Goal: Task Accomplishment & Management: Complete application form

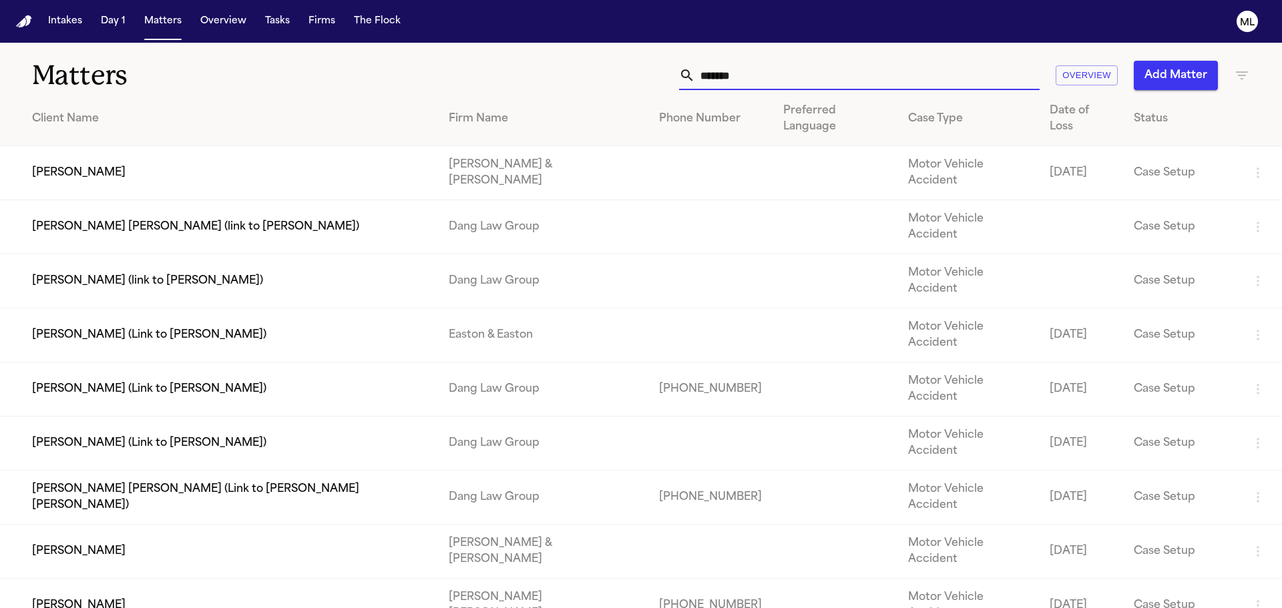
drag, startPoint x: 789, startPoint y: 76, endPoint x: 669, endPoint y: 65, distance: 120.8
click at [670, 75] on div "******* Overview Add Matter" at bounding box center [819, 75] width 864 height 29
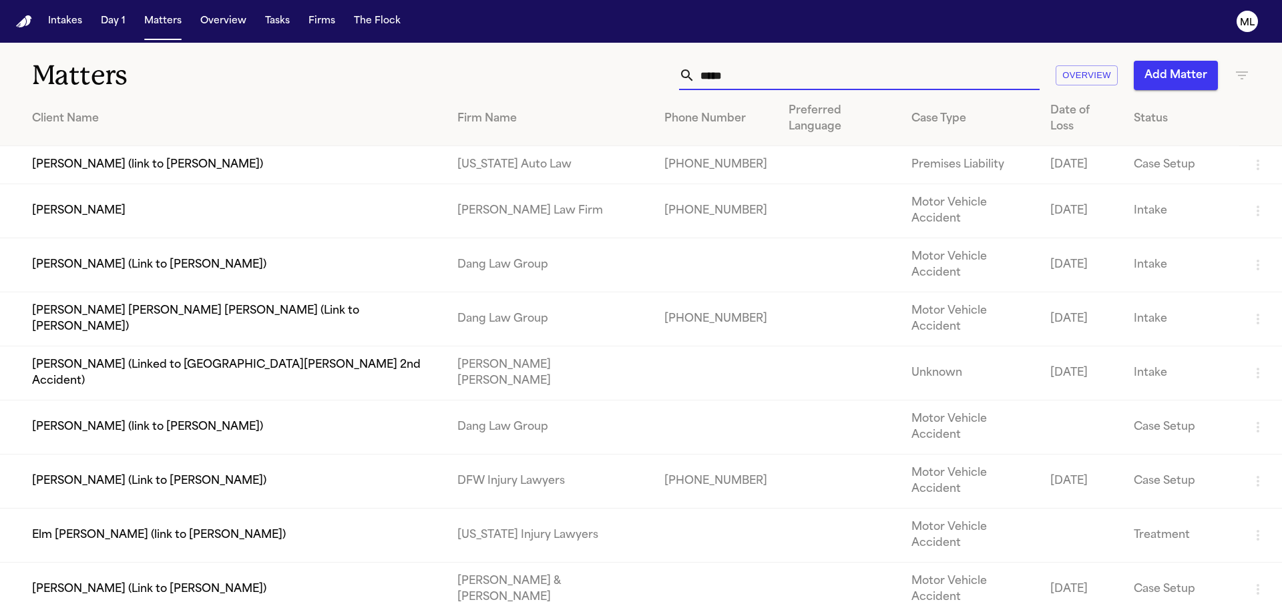
type input "*****"
click at [172, 184] on td "Marilu Jeton" at bounding box center [223, 211] width 447 height 54
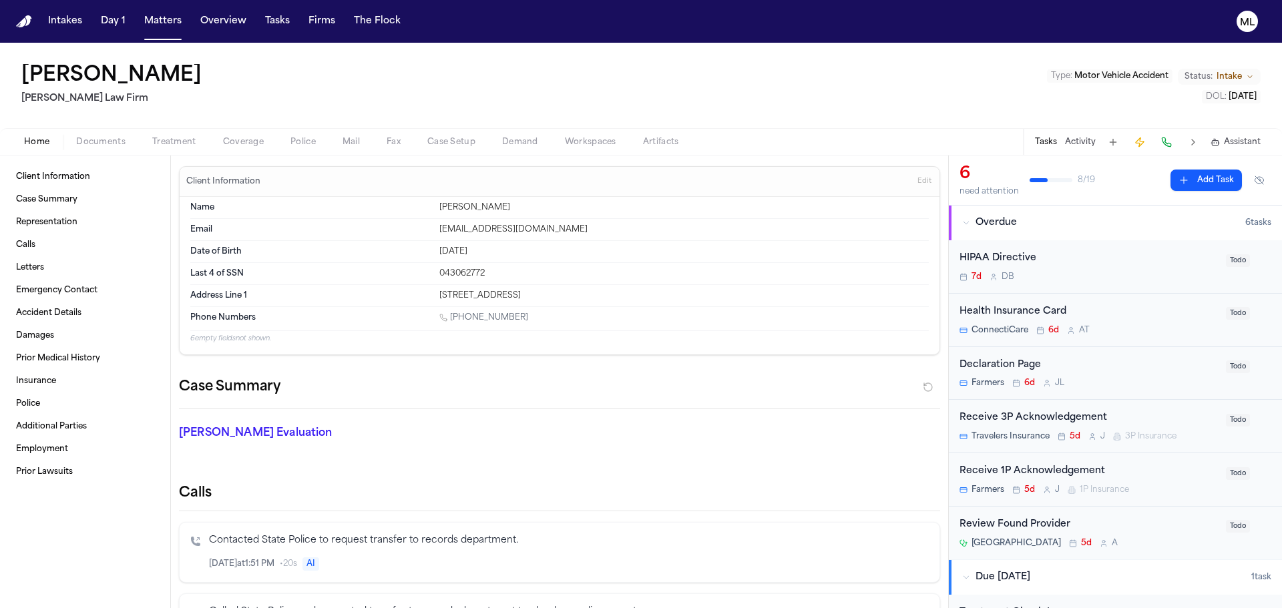
click at [97, 138] on span "Documents" at bounding box center [100, 142] width 49 height 11
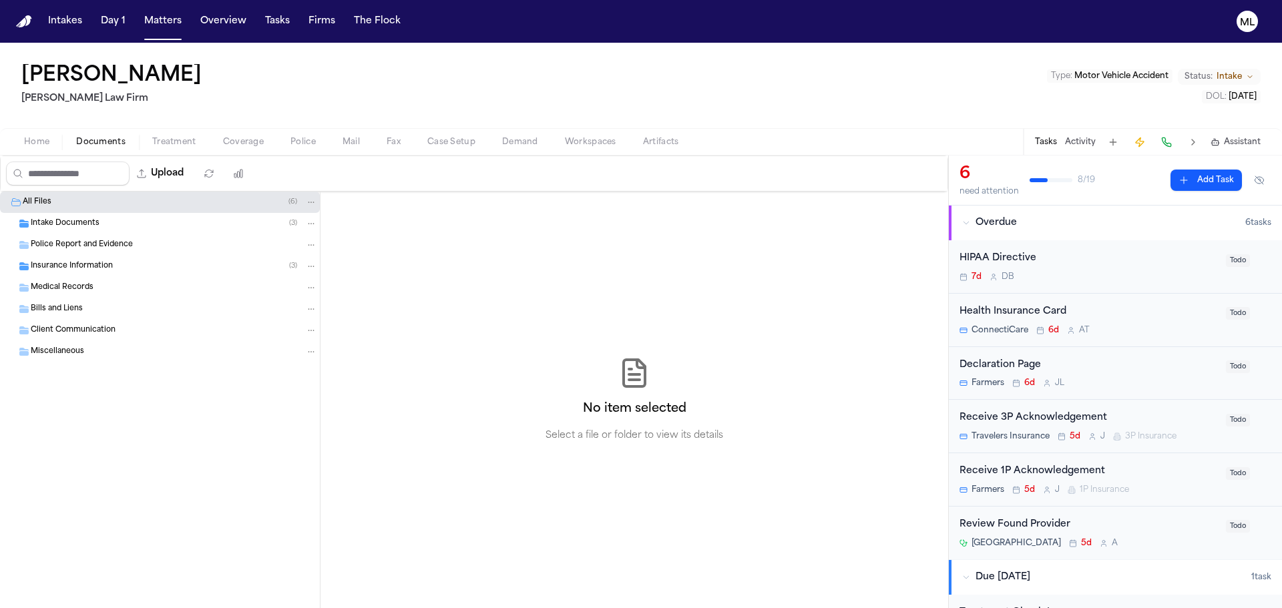
click at [139, 272] on div "Insurance Information ( 3 )" at bounding box center [174, 266] width 287 height 12
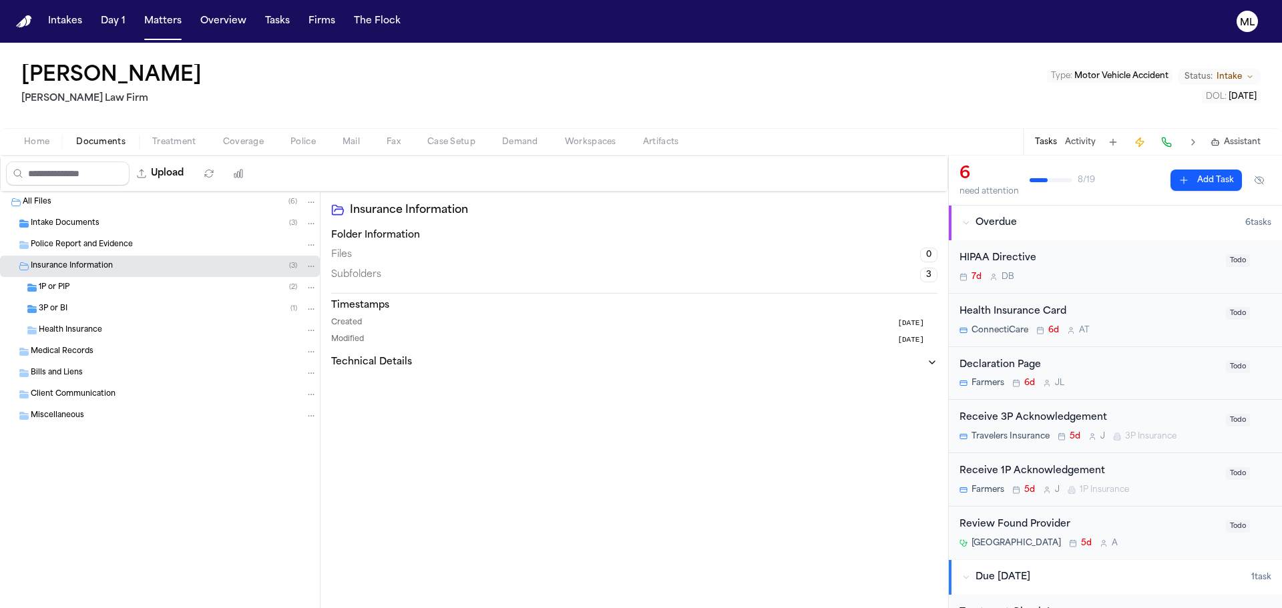
click at [130, 301] on div "3P or BI ( 1 )" at bounding box center [160, 309] width 320 height 21
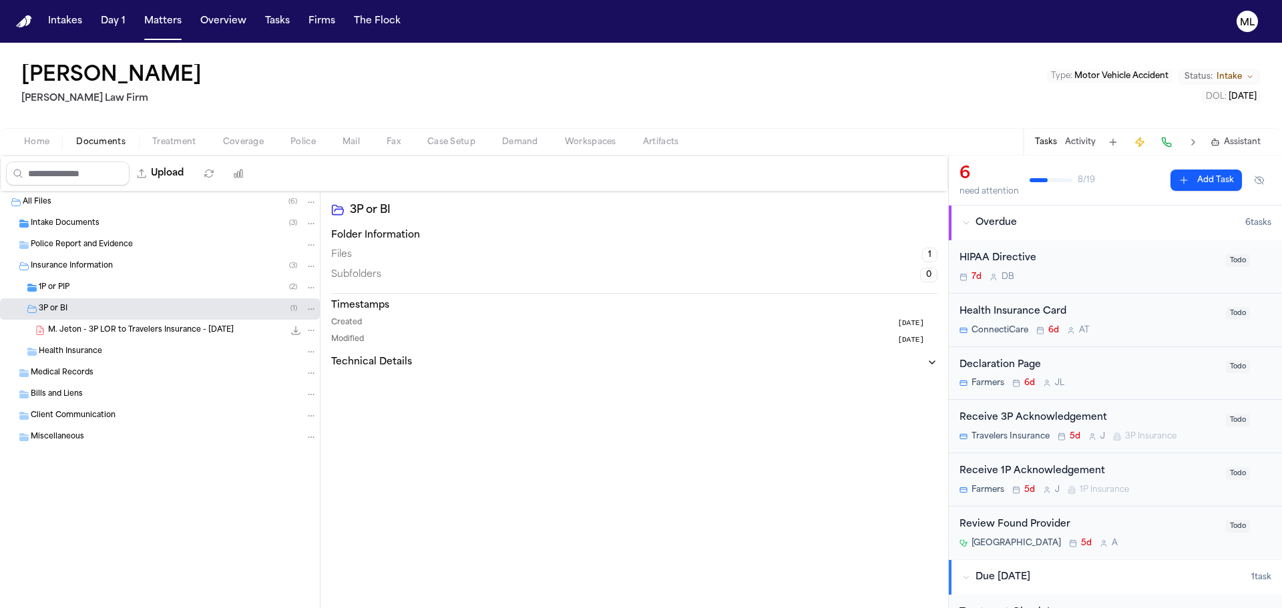
click at [200, 328] on span "M. Jeton - 3P LOR to Travelers Insurance - 8.20.25" at bounding box center [141, 330] width 186 height 11
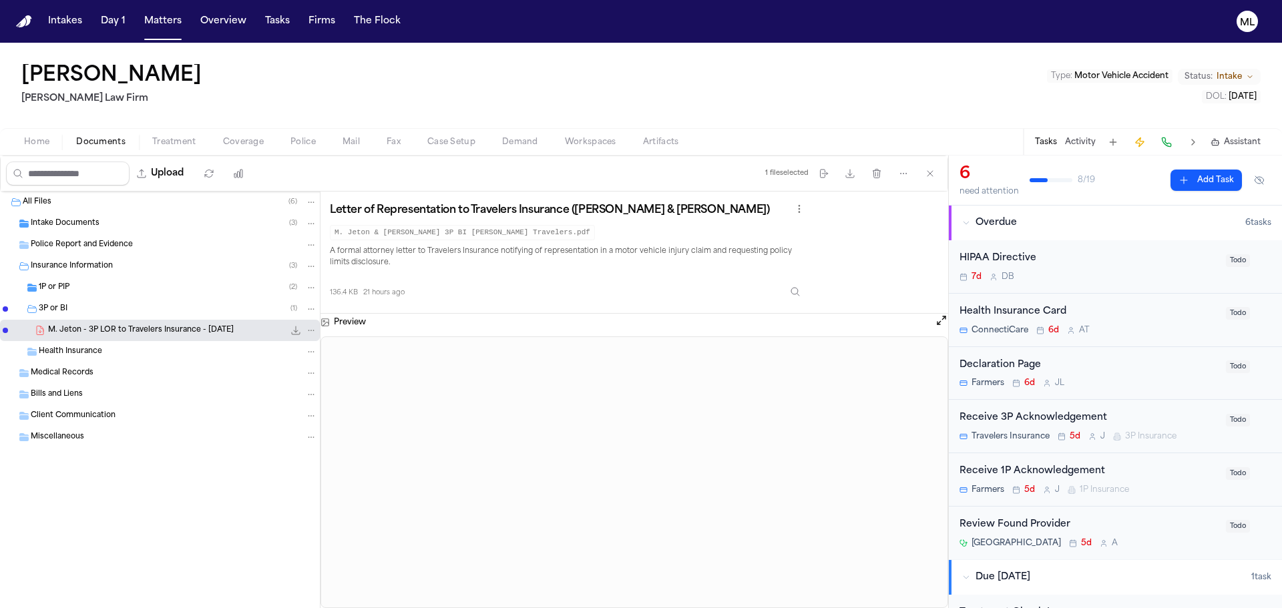
click at [110, 284] on div "1P or PIP ( 2 )" at bounding box center [178, 288] width 279 height 12
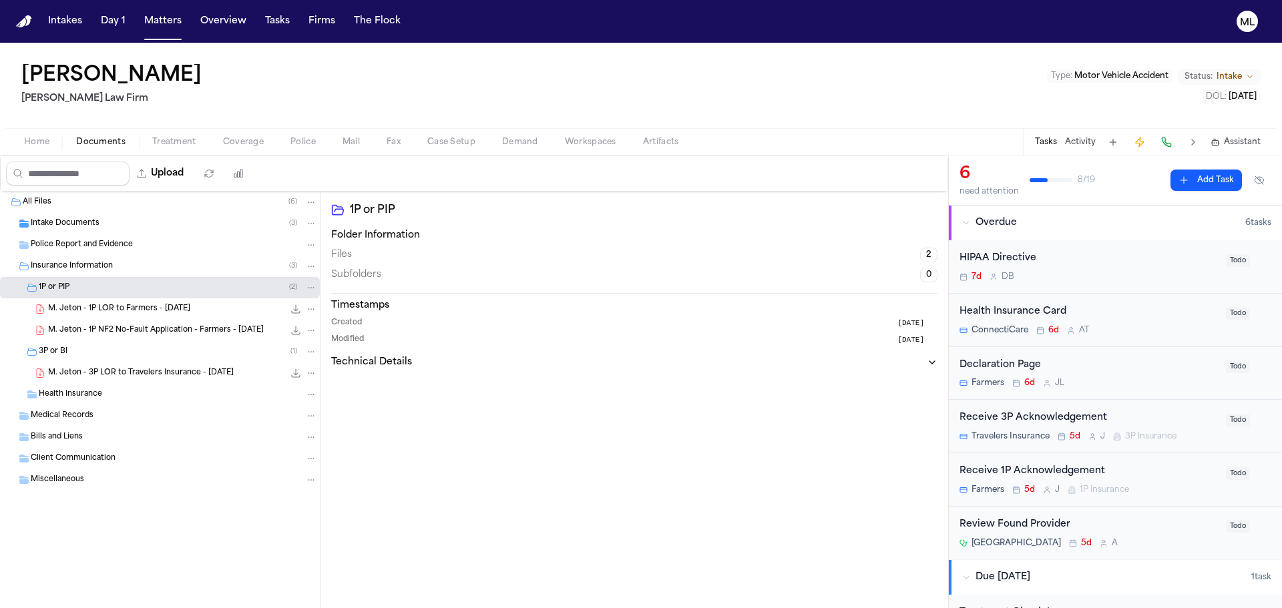
click at [116, 226] on div "Intake Documents ( 3 )" at bounding box center [174, 224] width 287 height 12
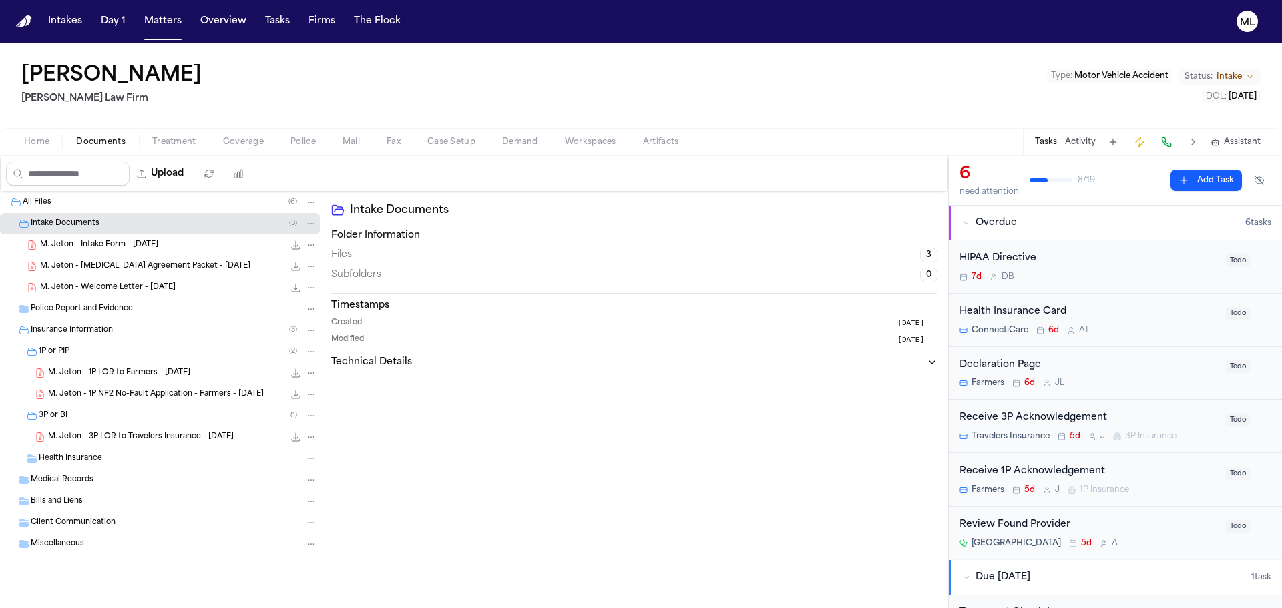
click at [128, 285] on span "M. Jeton - Welcome Letter - 8.15.25" at bounding box center [108, 288] width 136 height 11
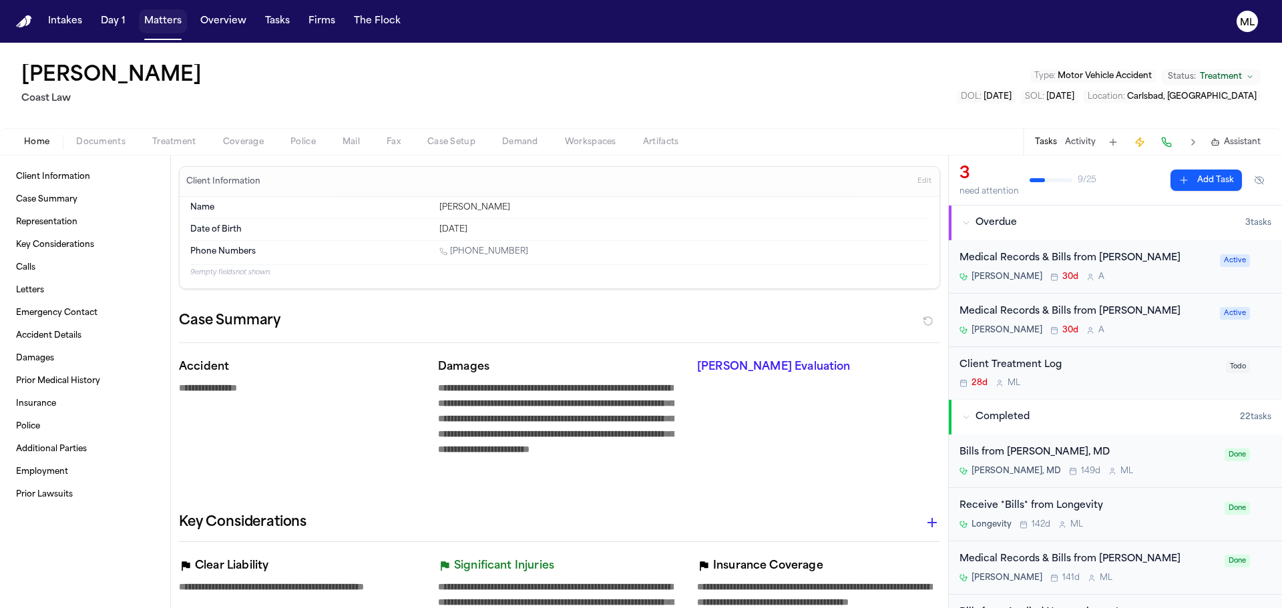
click at [152, 21] on button "Matters" at bounding box center [163, 21] width 48 height 24
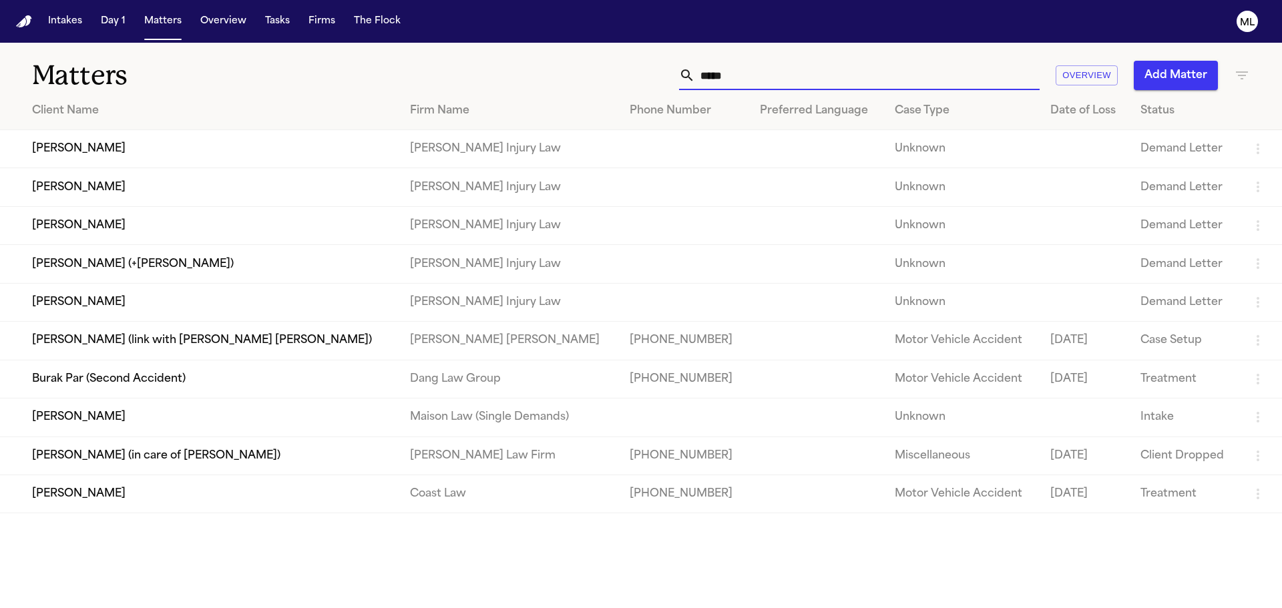
drag, startPoint x: 781, startPoint y: 79, endPoint x: 665, endPoint y: 79, distance: 116.2
click at [665, 79] on div "***** Overview Add Matter" at bounding box center [819, 75] width 864 height 29
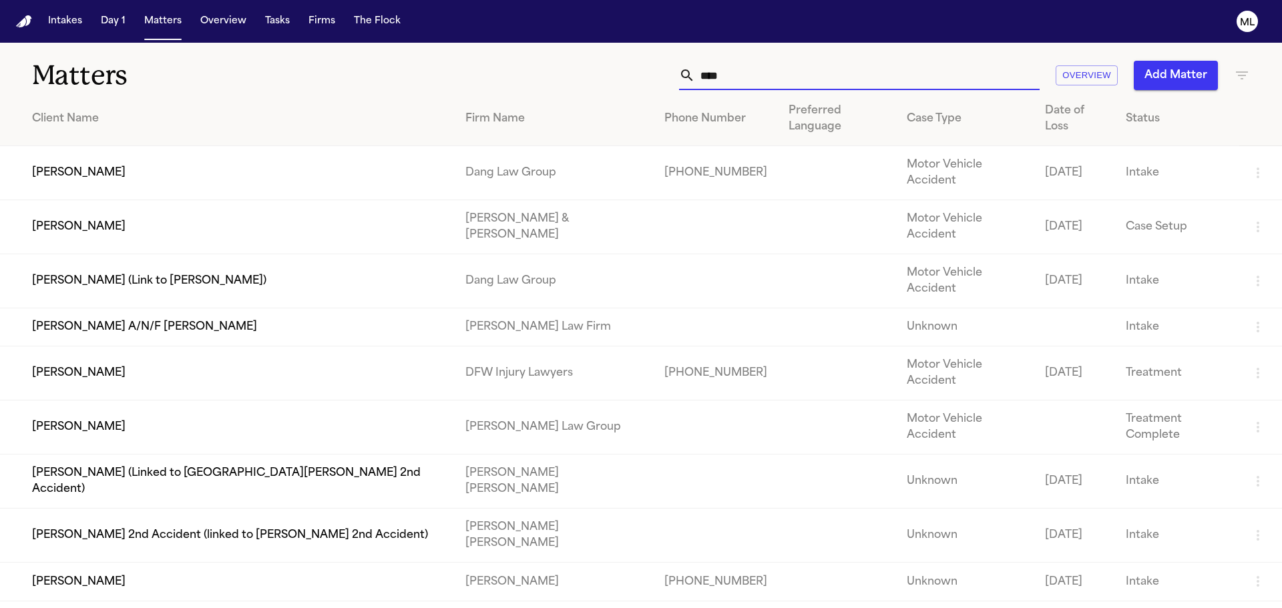
type input "****"
click at [365, 156] on td "[PERSON_NAME]" at bounding box center [227, 173] width 455 height 54
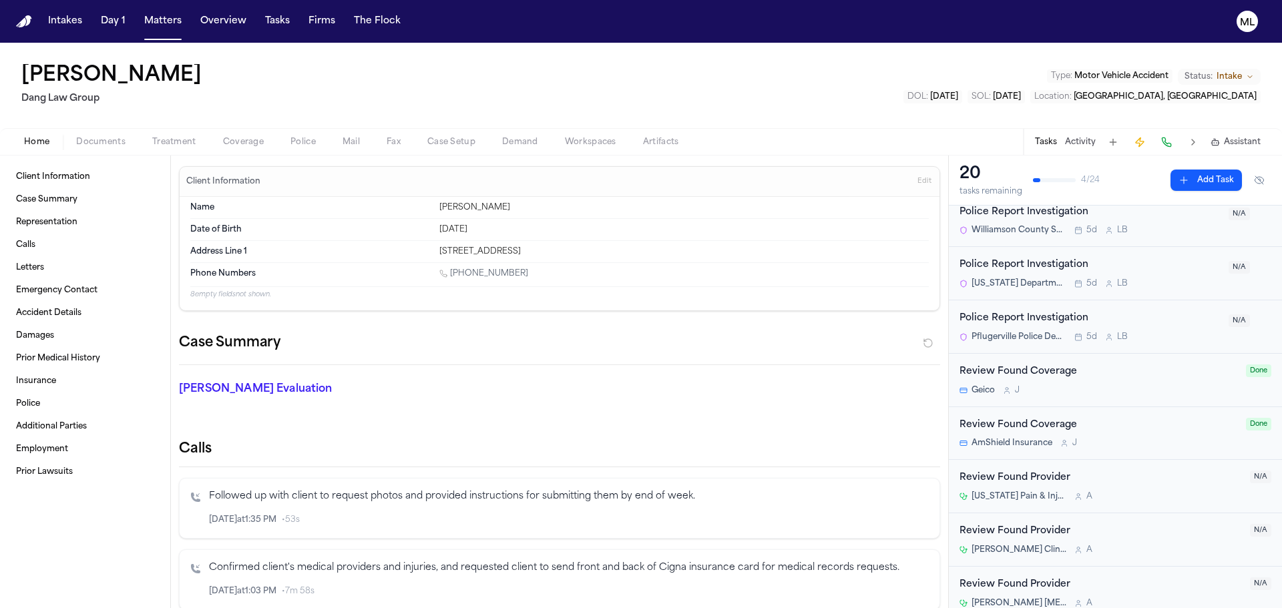
scroll to position [601, 0]
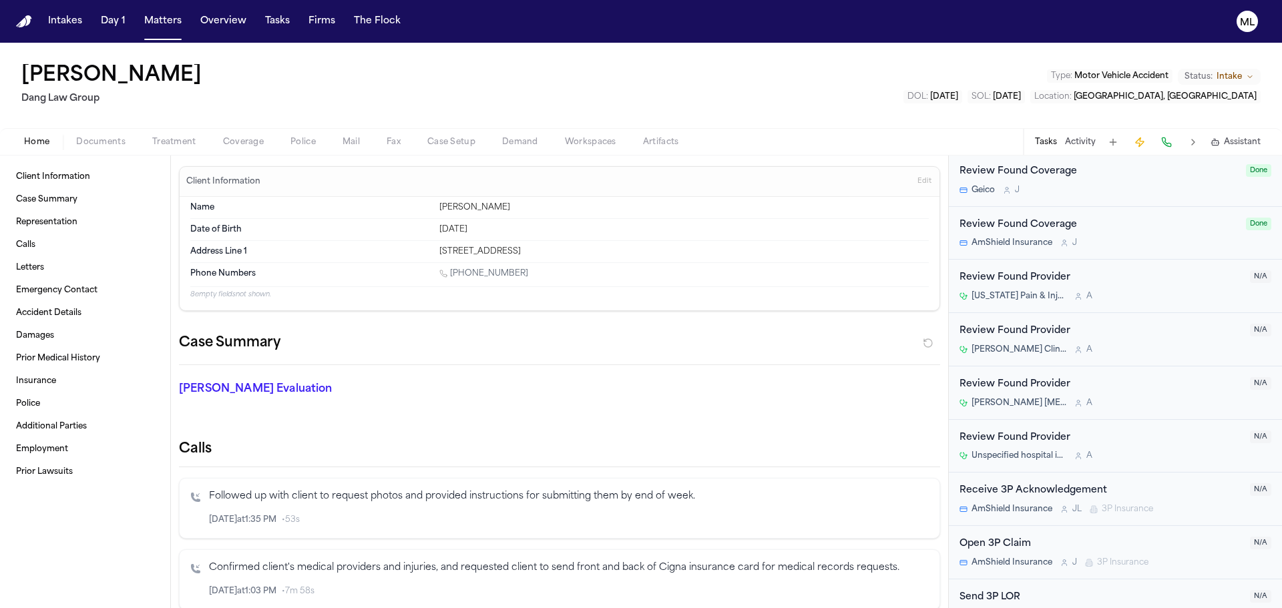
click at [92, 138] on span "Documents" at bounding box center [100, 142] width 49 height 11
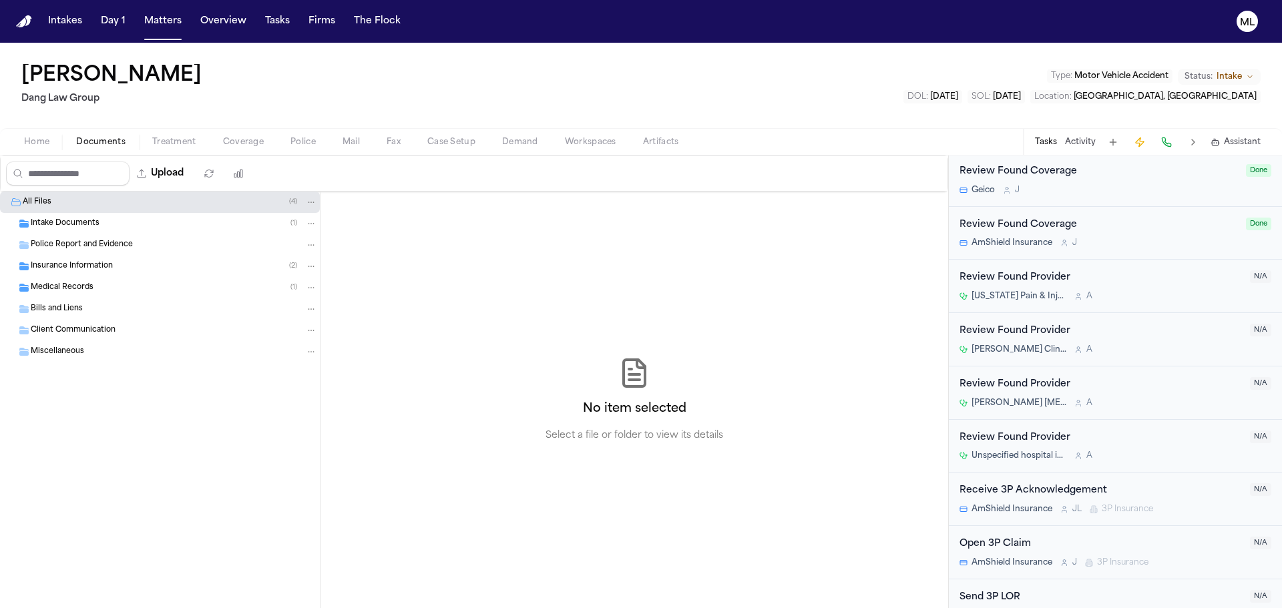
click at [122, 215] on div "Intake Documents ( 1 )" at bounding box center [160, 223] width 320 height 21
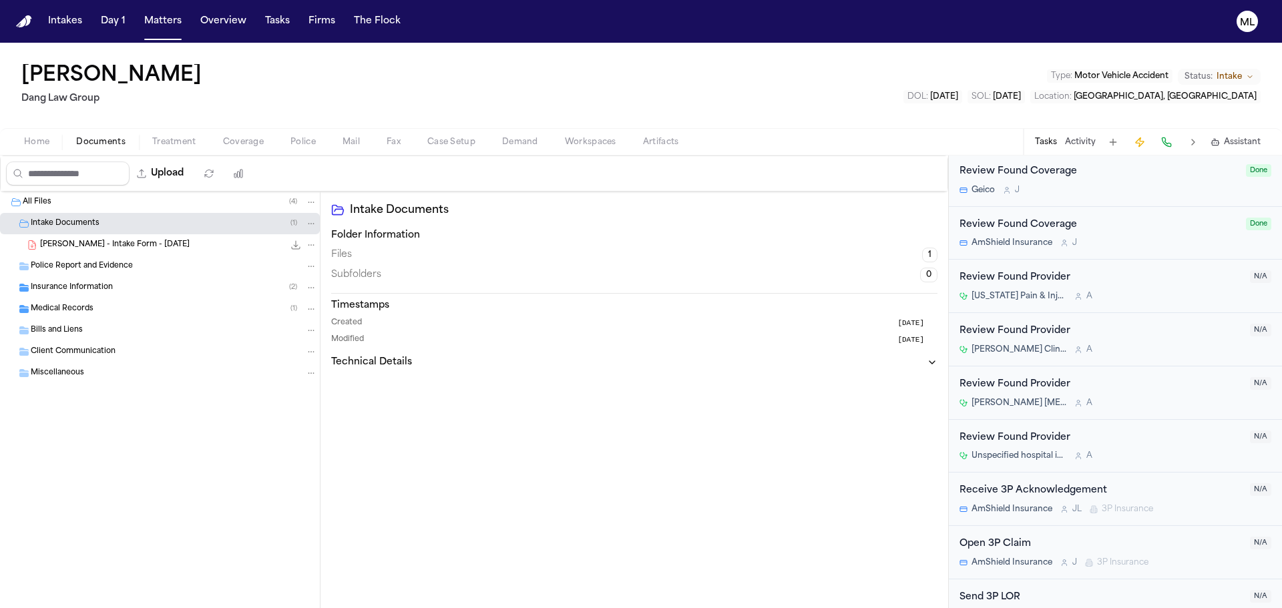
click at [100, 277] on div "Police Report and Evidence" at bounding box center [160, 266] width 320 height 21
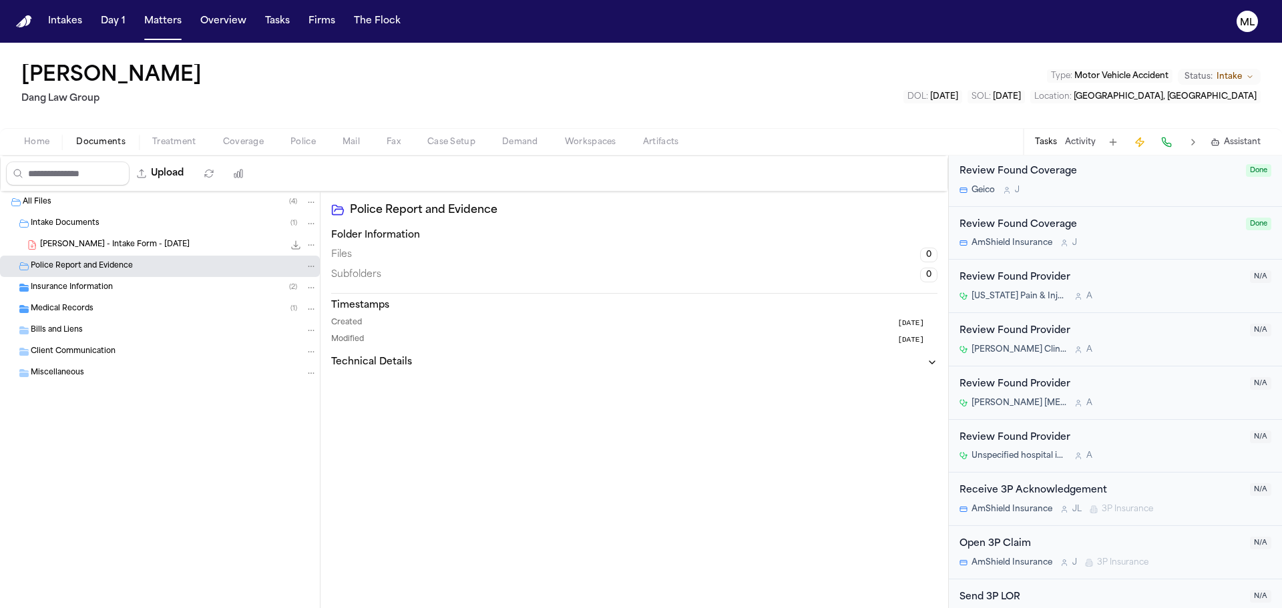
click at [99, 283] on span "Insurance Information" at bounding box center [72, 288] width 82 height 11
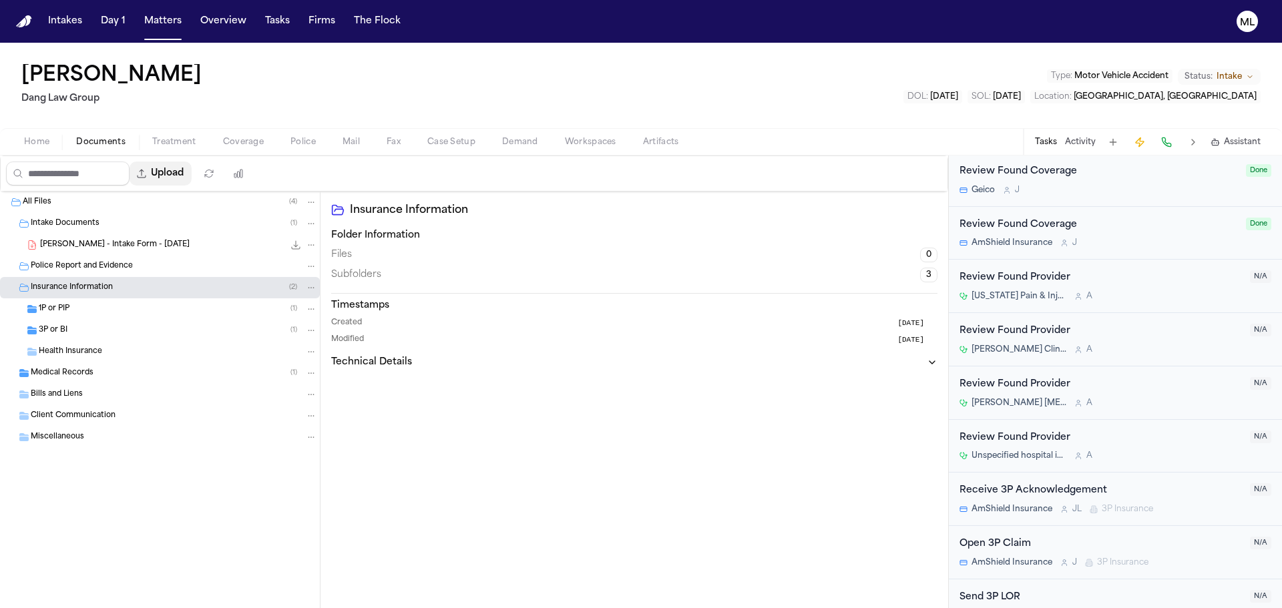
click at [170, 174] on button "Upload" at bounding box center [161, 174] width 62 height 24
select select "**********"
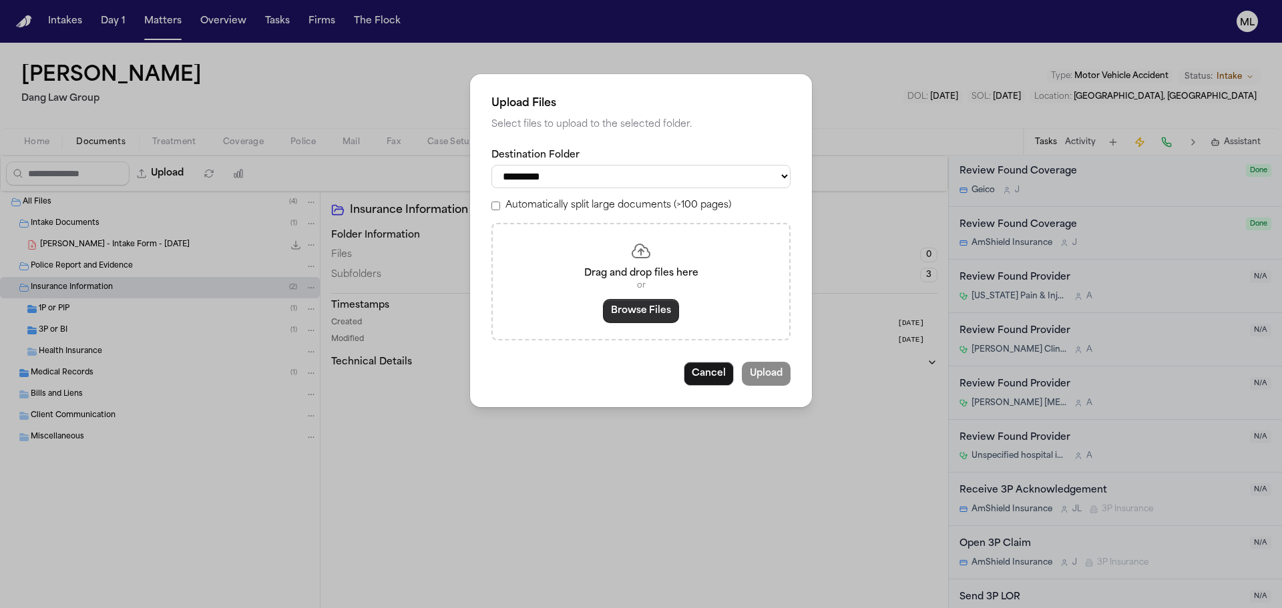
click at [665, 313] on button "Browse Files" at bounding box center [641, 311] width 76 height 24
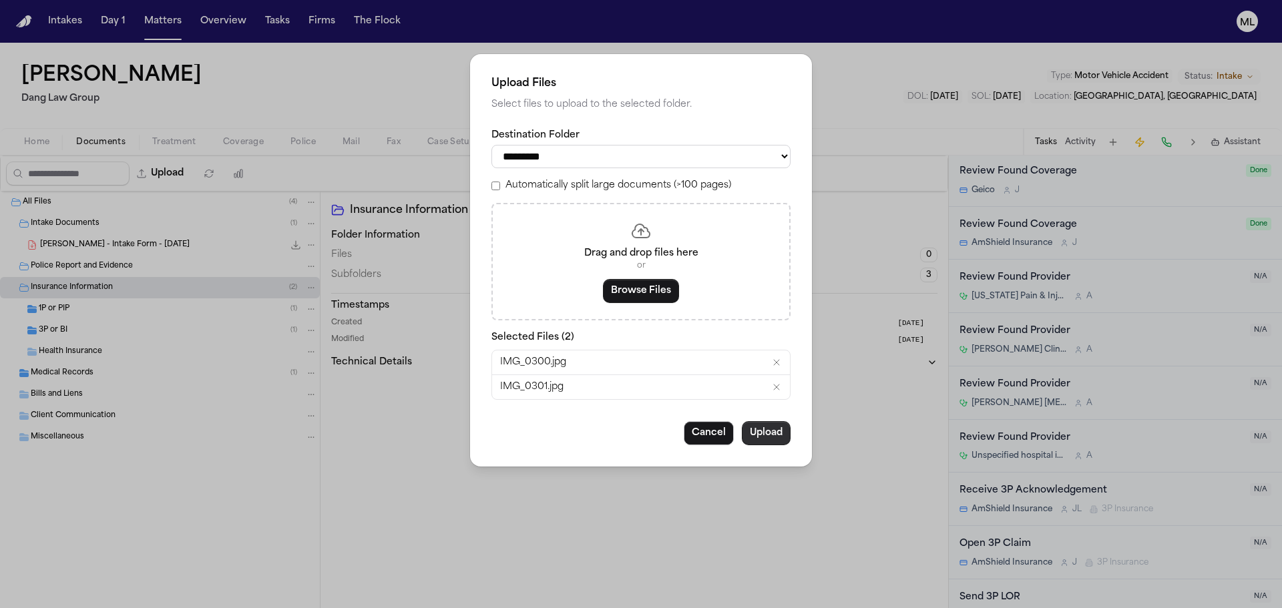
click at [778, 436] on button "Upload" at bounding box center [766, 433] width 49 height 24
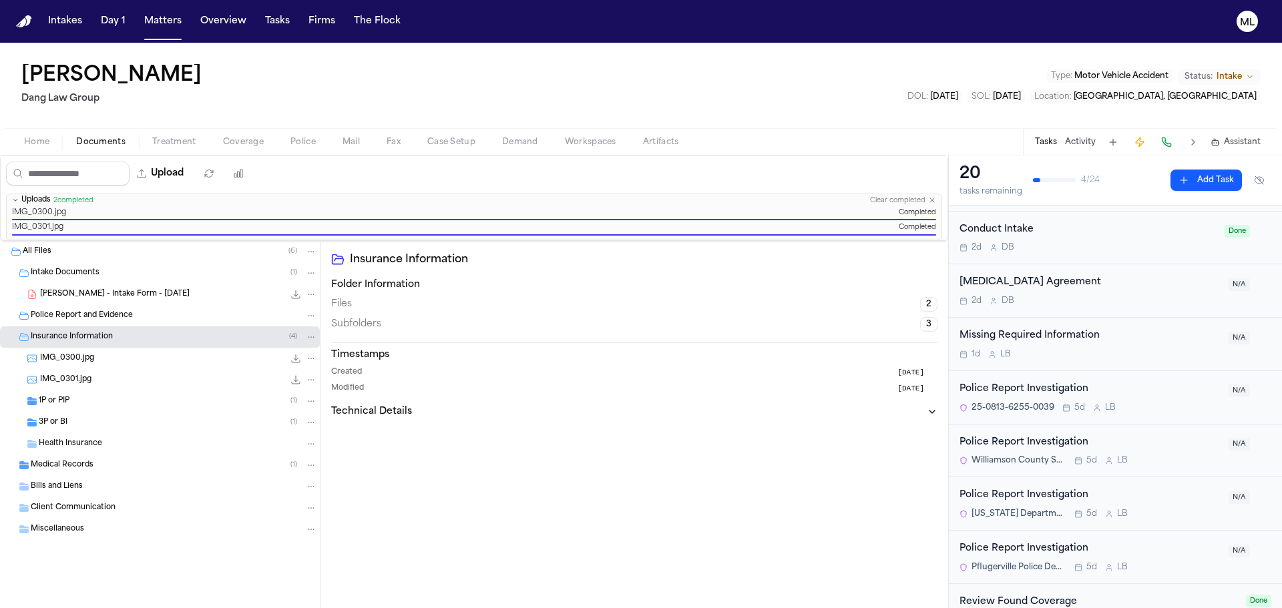
scroll to position [143, 0]
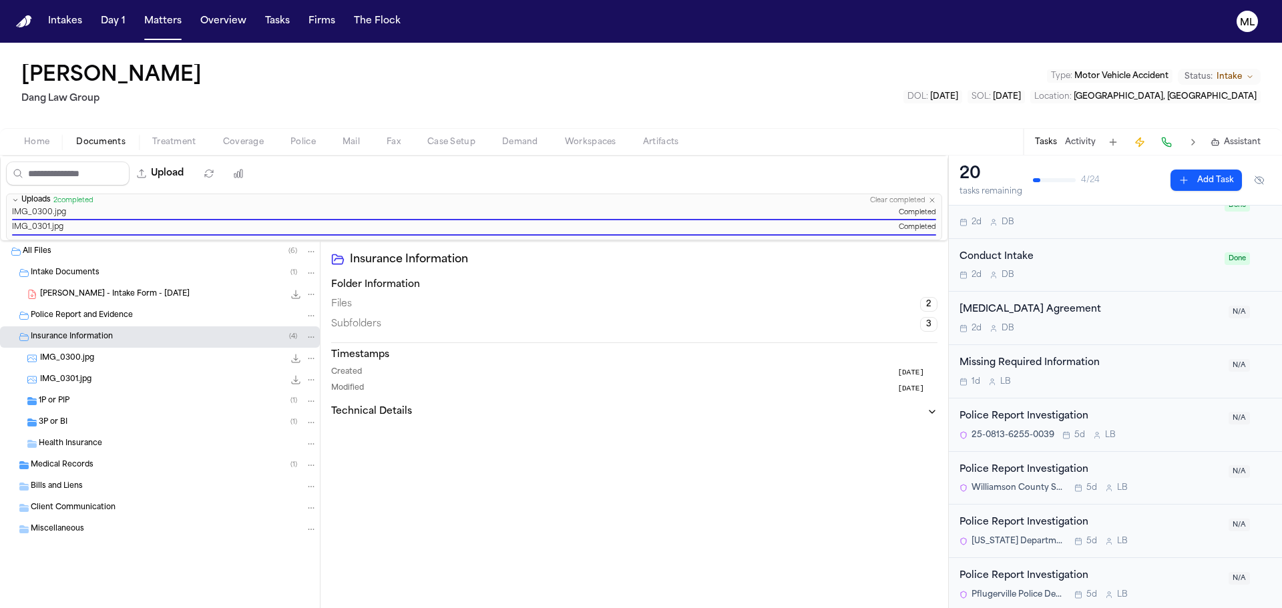
click at [1125, 271] on div "2d D B" at bounding box center [1088, 275] width 257 height 11
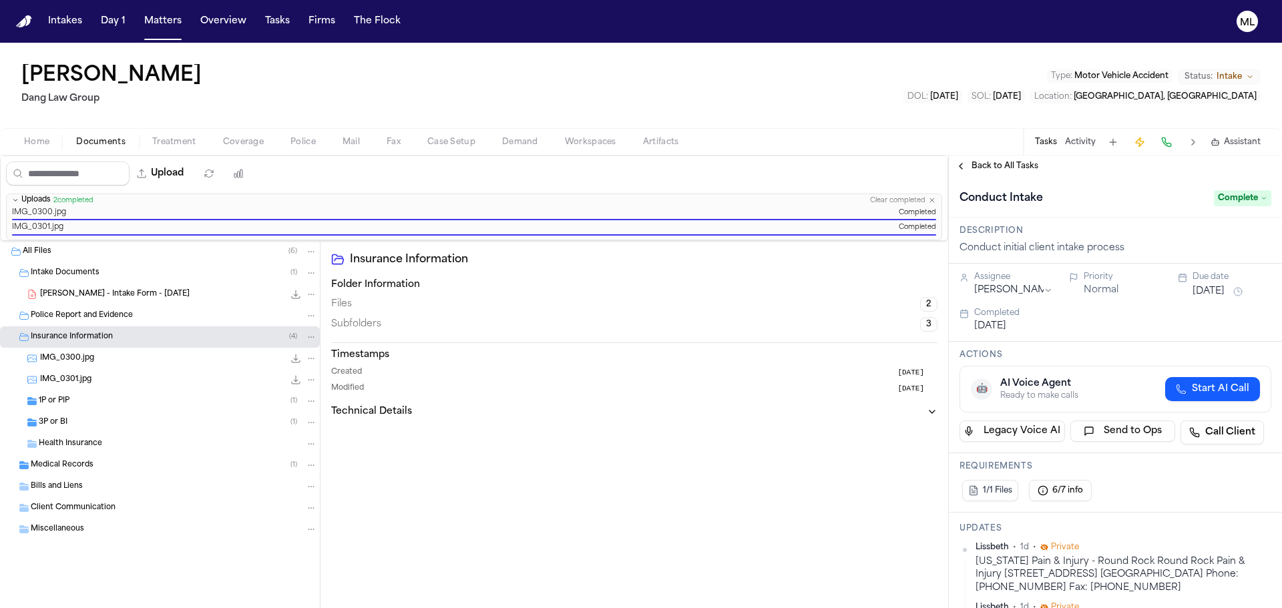
scroll to position [134, 0]
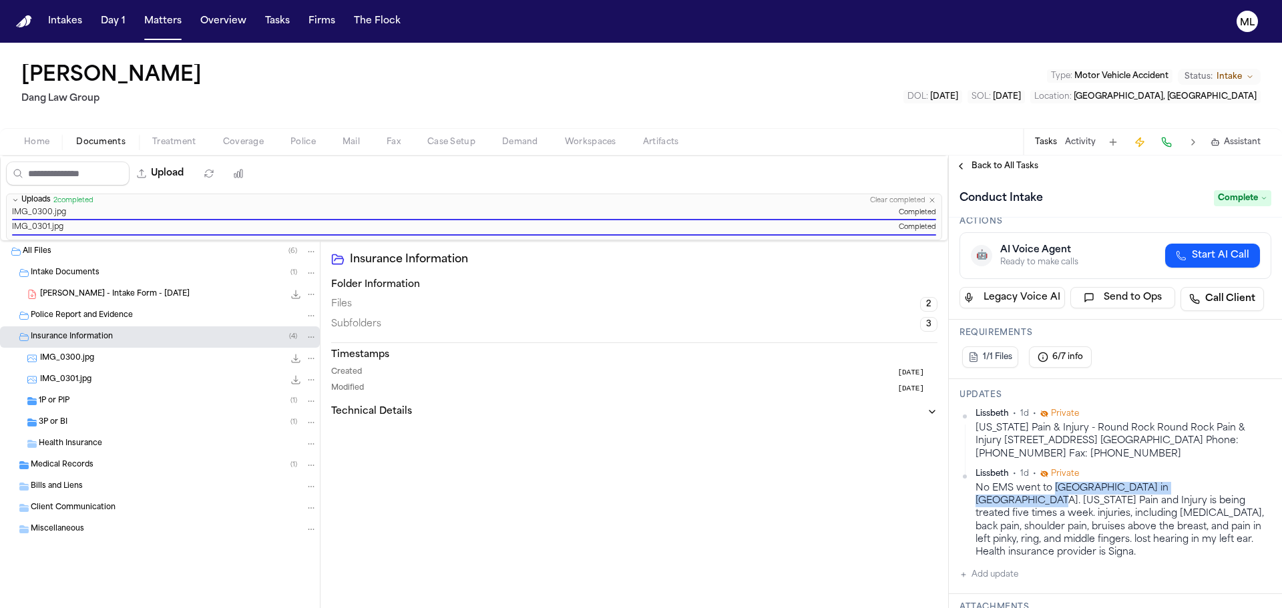
drag, startPoint x: 1056, startPoint y: 490, endPoint x: 1223, endPoint y: 490, distance: 167.0
click at [1223, 490] on div "No EMS went to [GEOGRAPHIC_DATA] in [GEOGRAPHIC_DATA]. [US_STATE] Pain and Inju…" at bounding box center [1124, 520] width 296 height 77
copy div "Austin Regional Clinic in [GEOGRAPHIC_DATA]"
click at [995, 162] on span "Back to All Tasks" at bounding box center [1005, 166] width 67 height 11
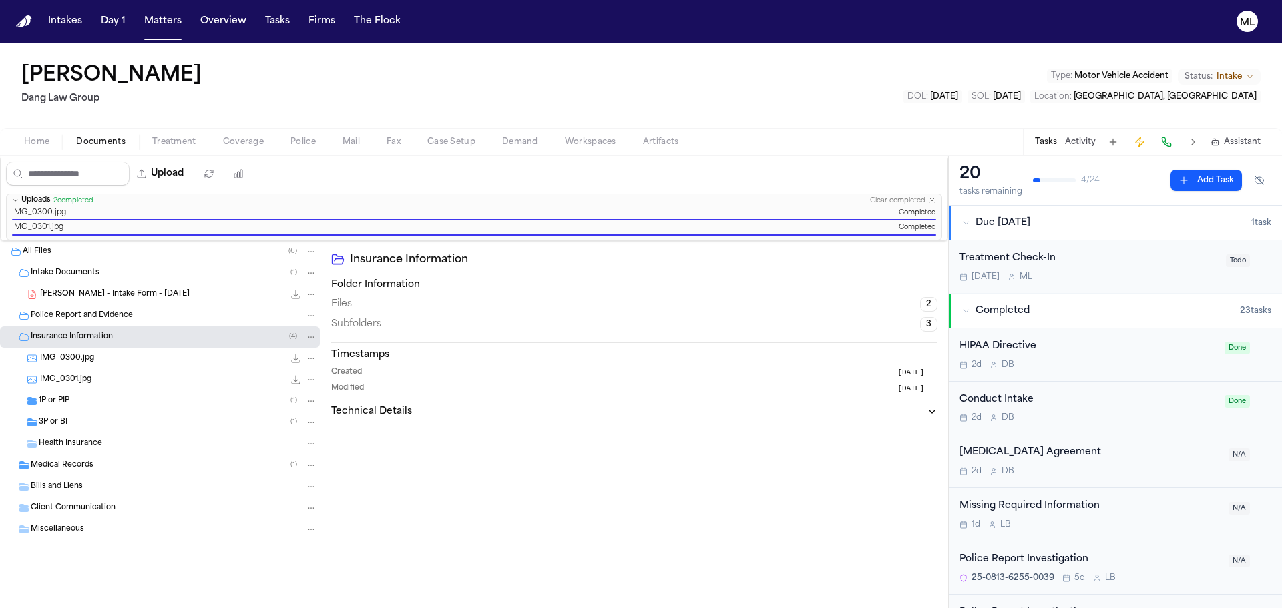
click at [1186, 180] on button "Add Task" at bounding box center [1206, 180] width 71 height 21
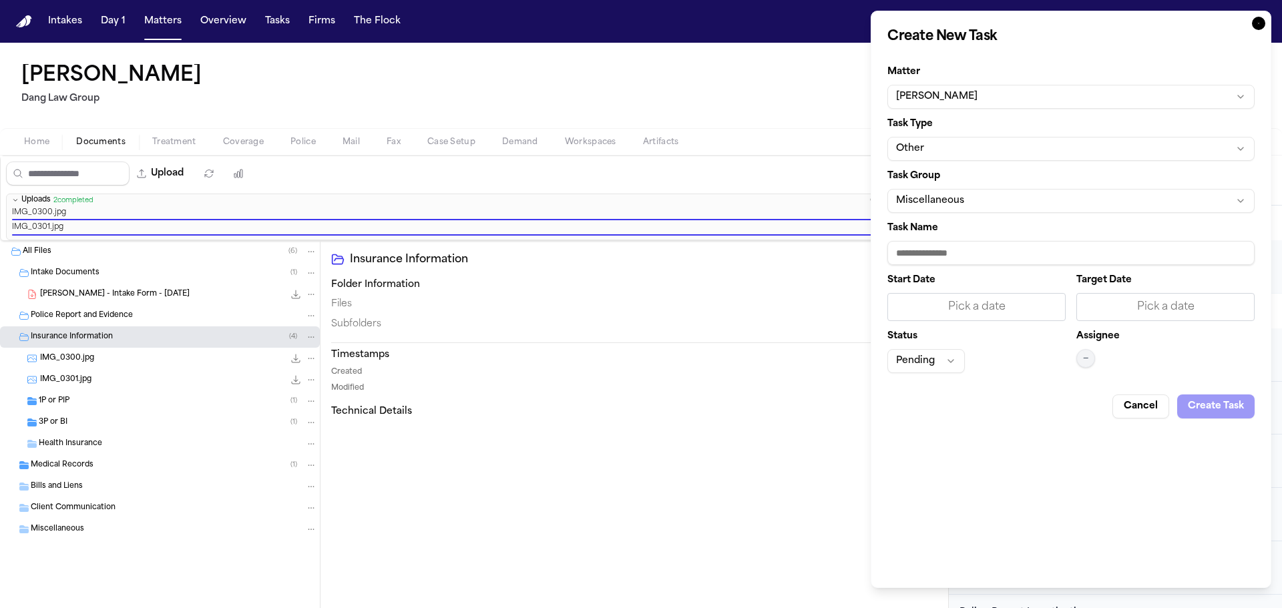
click at [971, 161] on form "Matter [PERSON_NAME] Task Type Other Task Group Miscellaneous Task Name Start D…" at bounding box center [1071, 238] width 367 height 362
click at [974, 154] on button "Other" at bounding box center [1071, 149] width 367 height 24
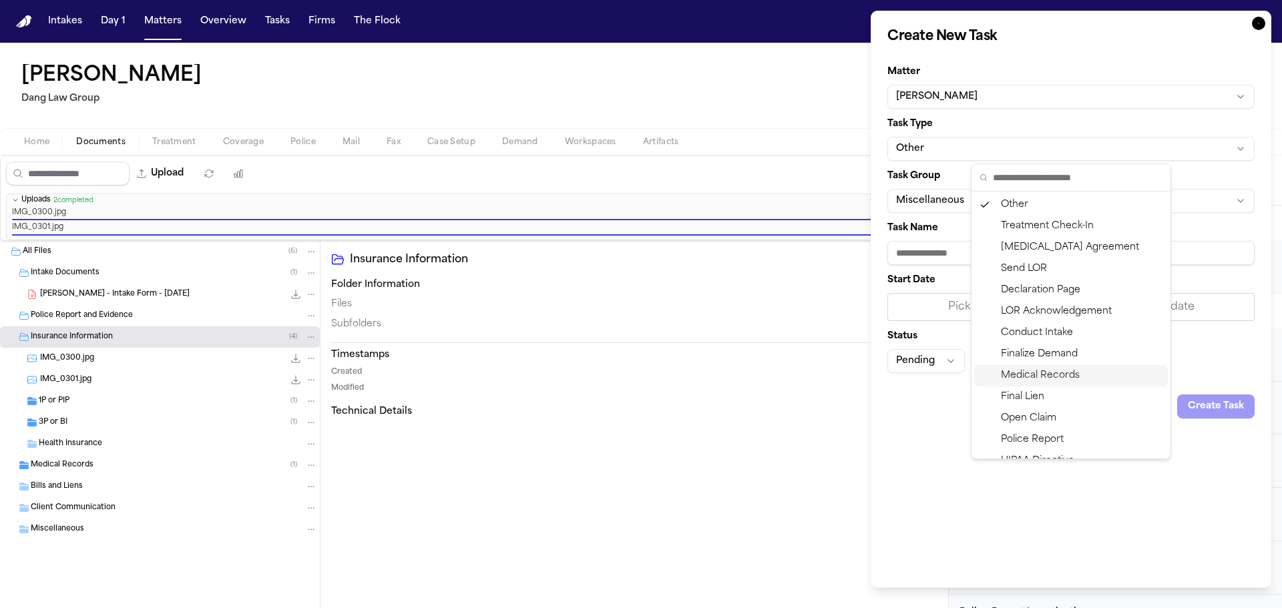
click at [1023, 372] on div "Medical Records" at bounding box center [1071, 375] width 194 height 21
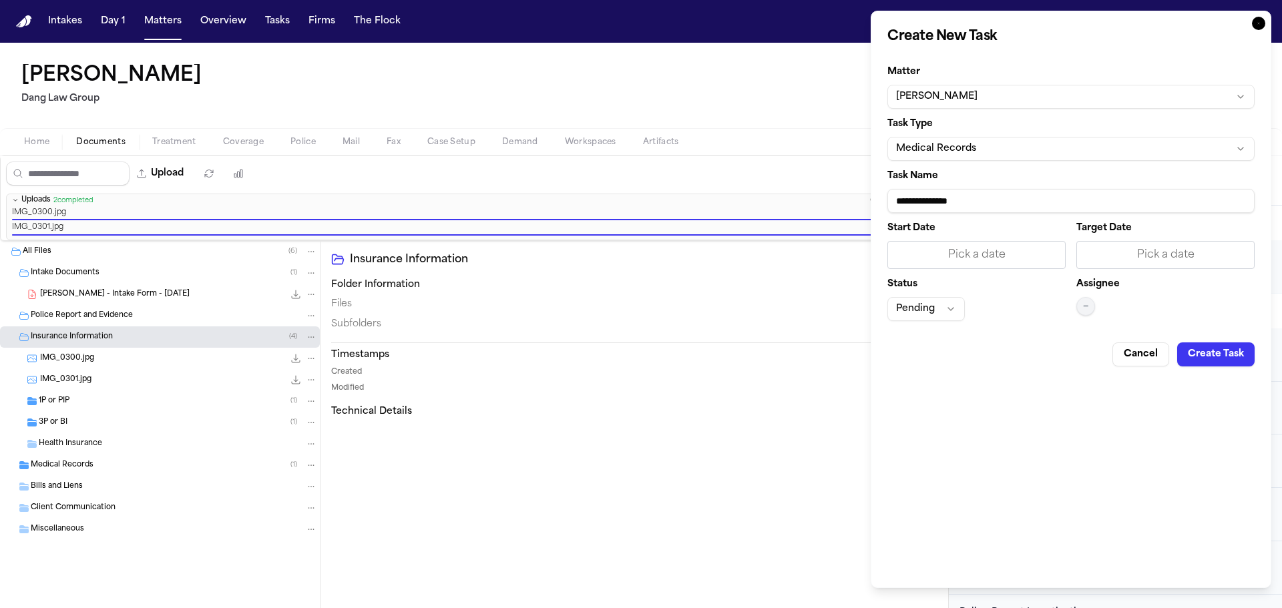
click at [1017, 208] on input "**********" at bounding box center [1071, 201] width 367 height 24
paste input "**********"
type input "**********"
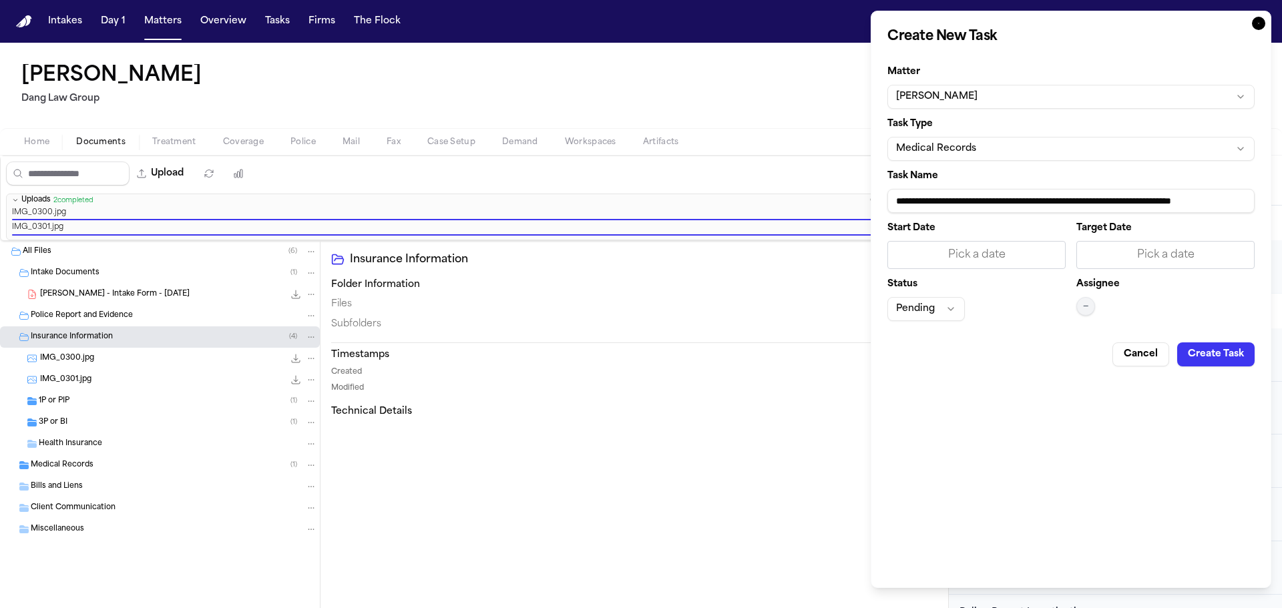
click at [1119, 254] on div "Pick a date" at bounding box center [1165, 255] width 161 height 16
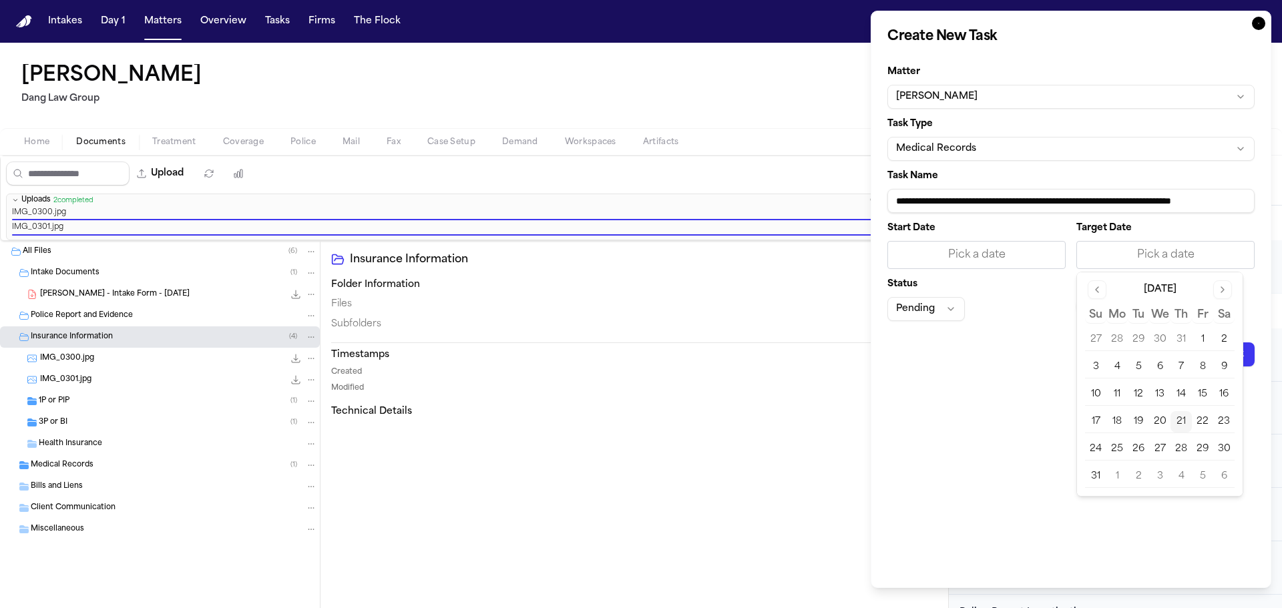
click at [1198, 427] on button "22" at bounding box center [1202, 421] width 21 height 21
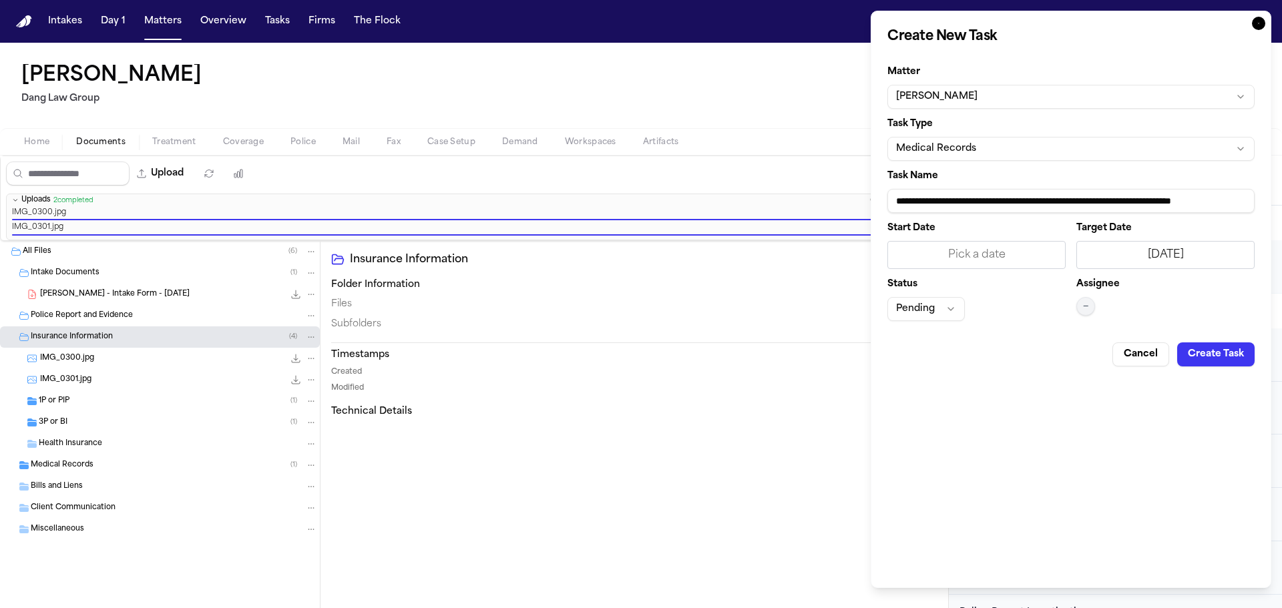
click at [1091, 305] on button "—" at bounding box center [1086, 306] width 19 height 19
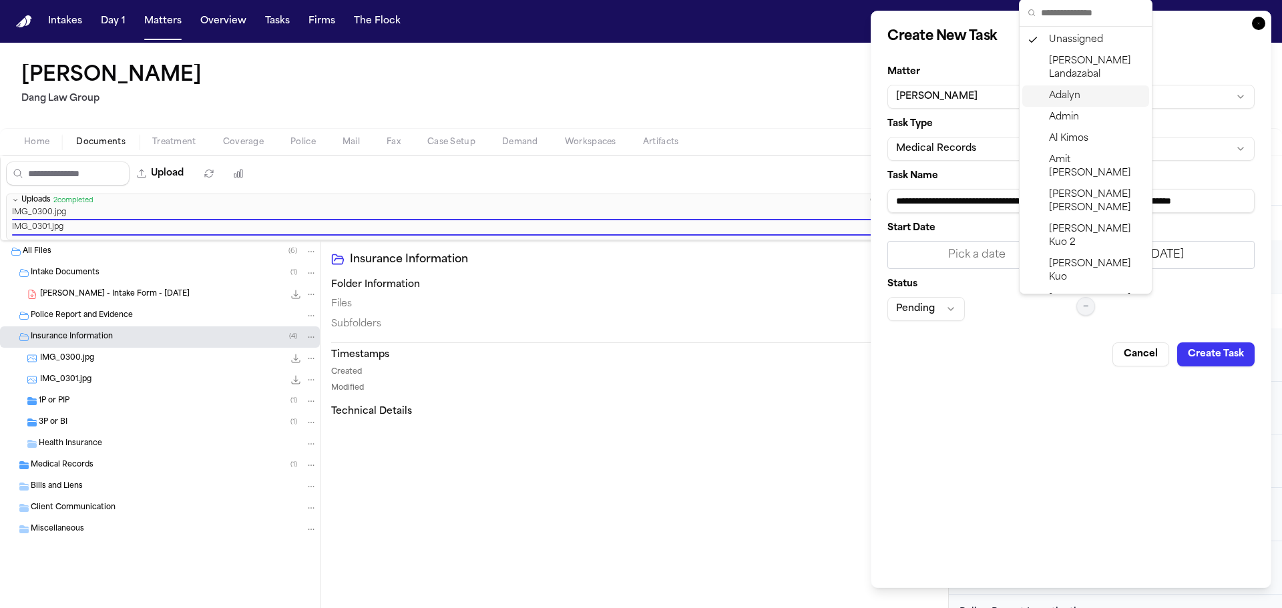
click at [1063, 94] on span "Adalyn" at bounding box center [1064, 96] width 31 height 13
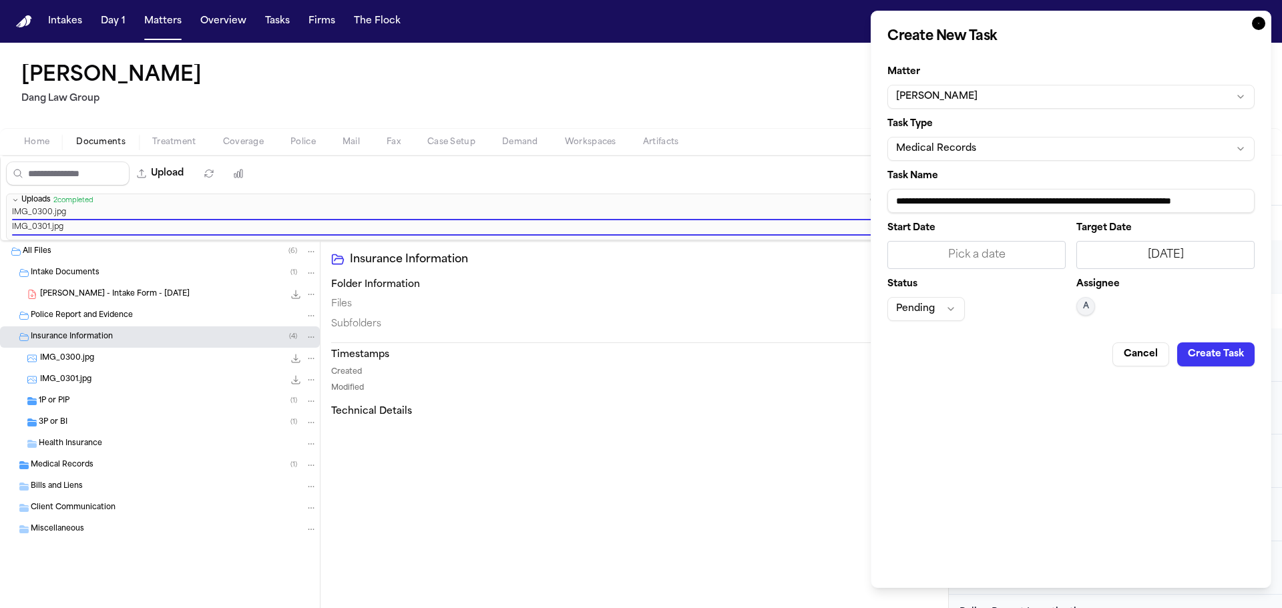
click at [1209, 355] on button "Create Task" at bounding box center [1216, 355] width 77 height 24
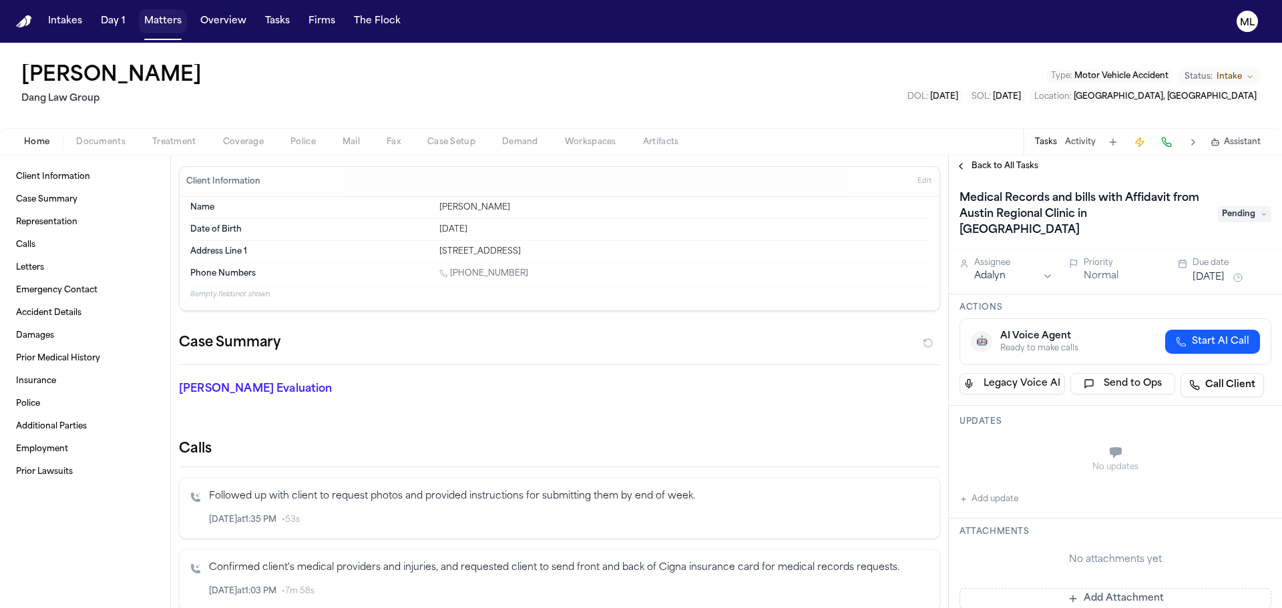
click at [157, 29] on button "Matters" at bounding box center [163, 21] width 48 height 24
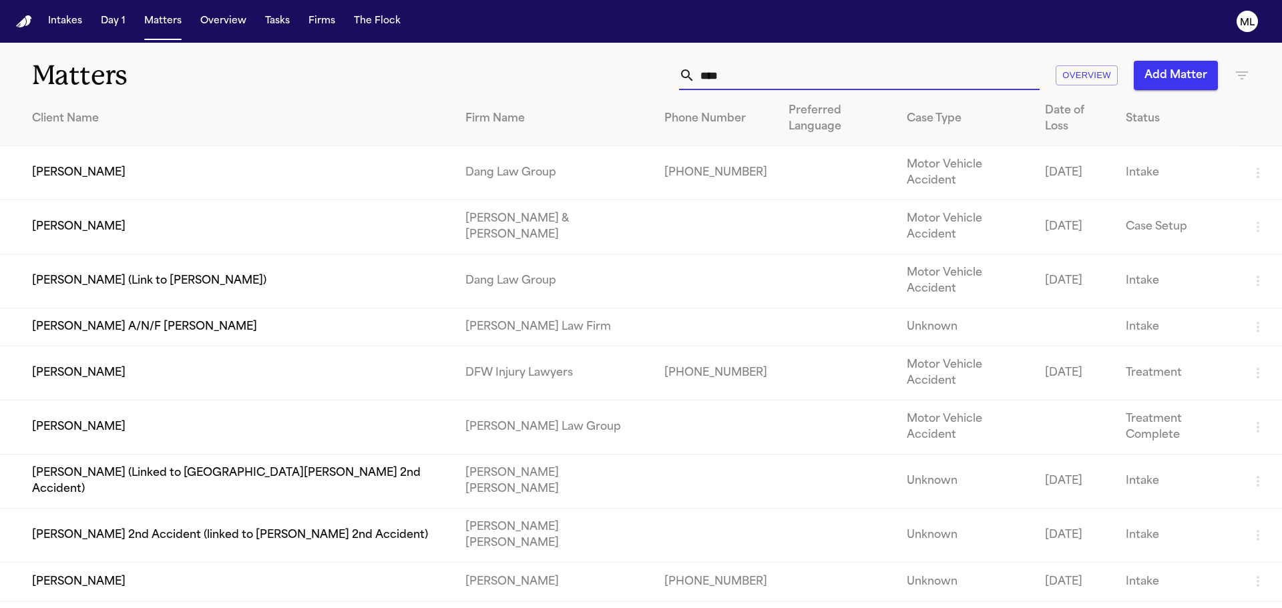
drag, startPoint x: 653, startPoint y: 75, endPoint x: 649, endPoint y: 66, distance: 9.6
click at [646, 76] on div "**** Overview Add Matter" at bounding box center [819, 75] width 864 height 29
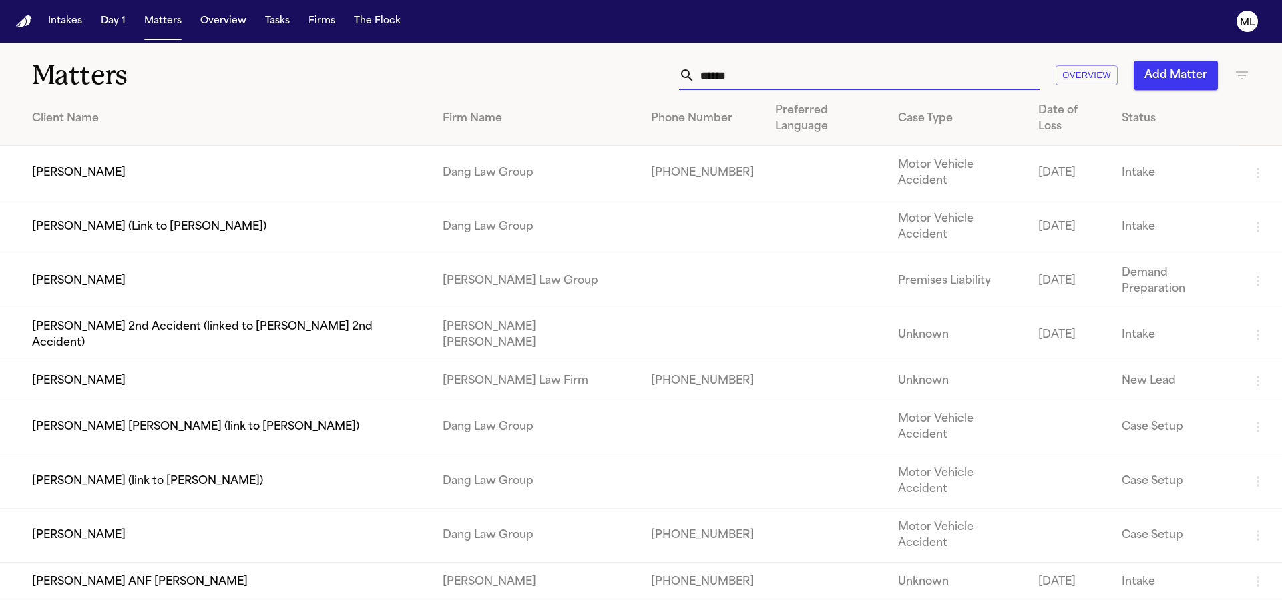
type input "******"
click at [345, 146] on td "[PERSON_NAME]" at bounding box center [216, 173] width 432 height 54
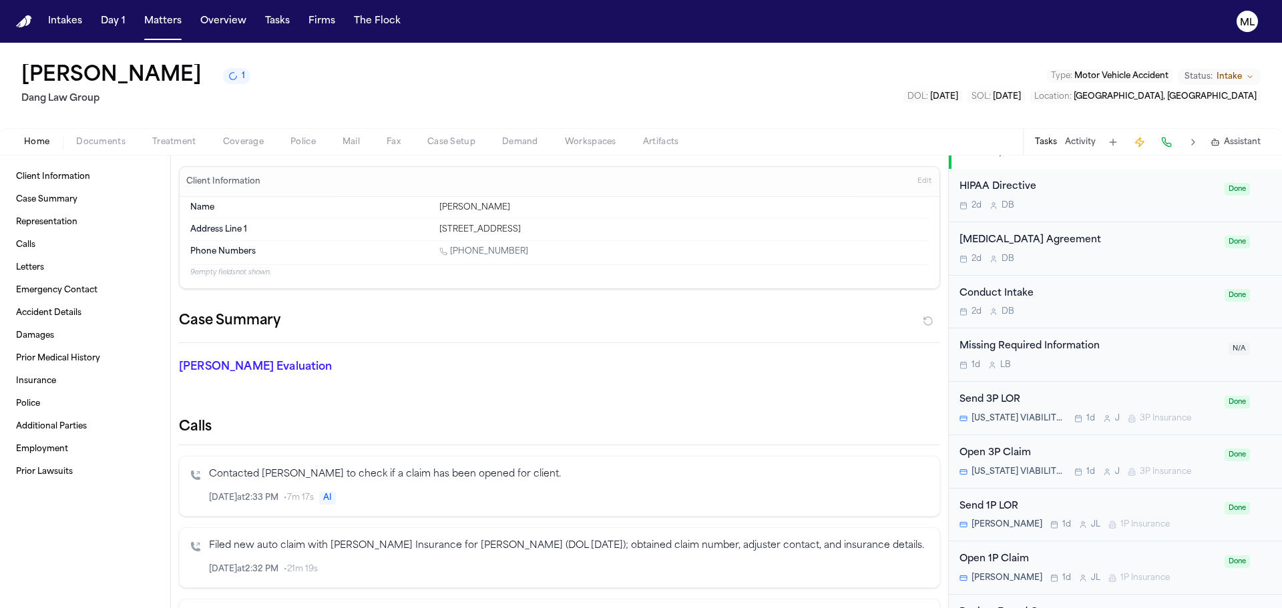
scroll to position [601, 0]
click at [1135, 308] on div "2d D B" at bounding box center [1088, 312] width 257 height 11
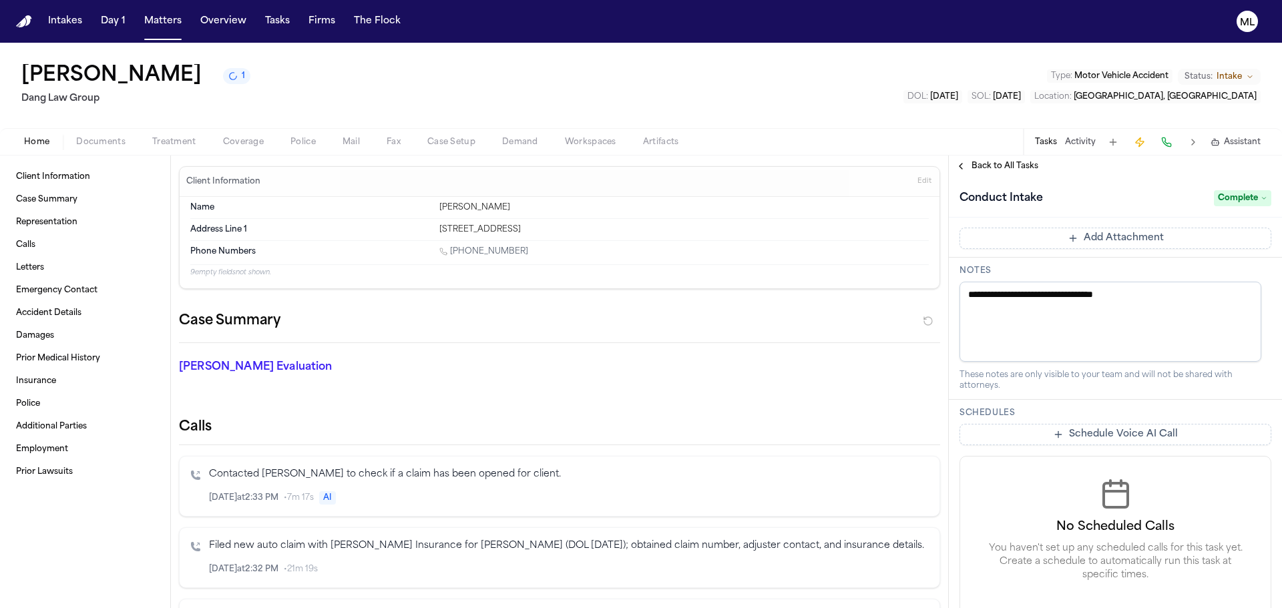
scroll to position [523, 0]
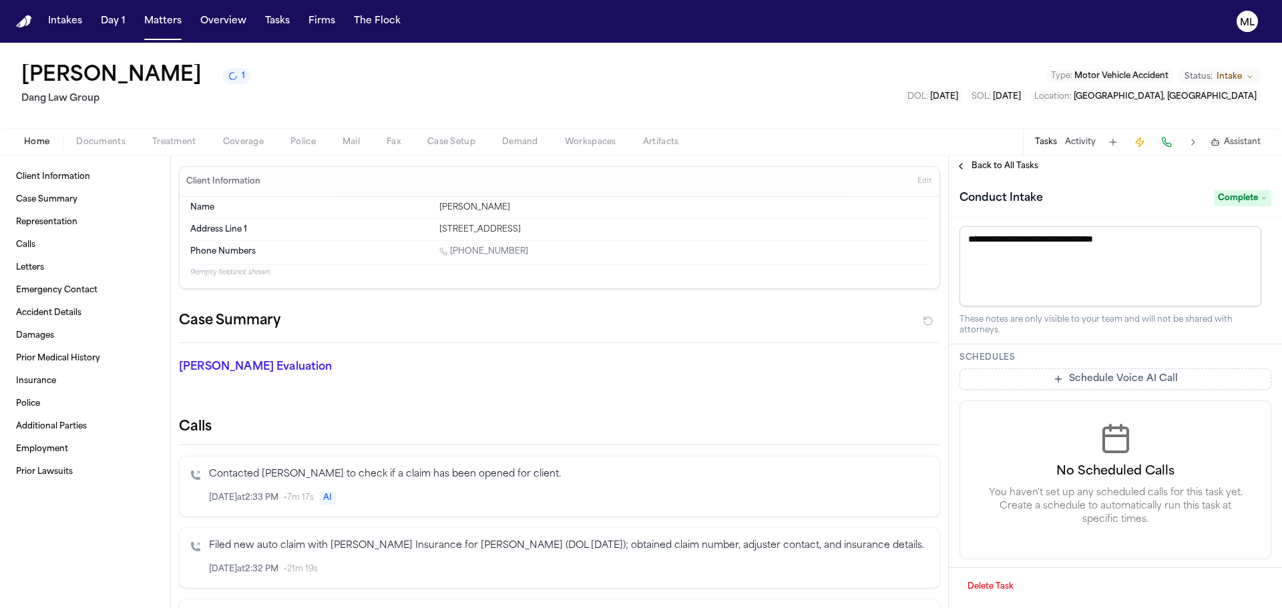
click at [994, 170] on span "Back to All Tasks" at bounding box center [1005, 166] width 67 height 11
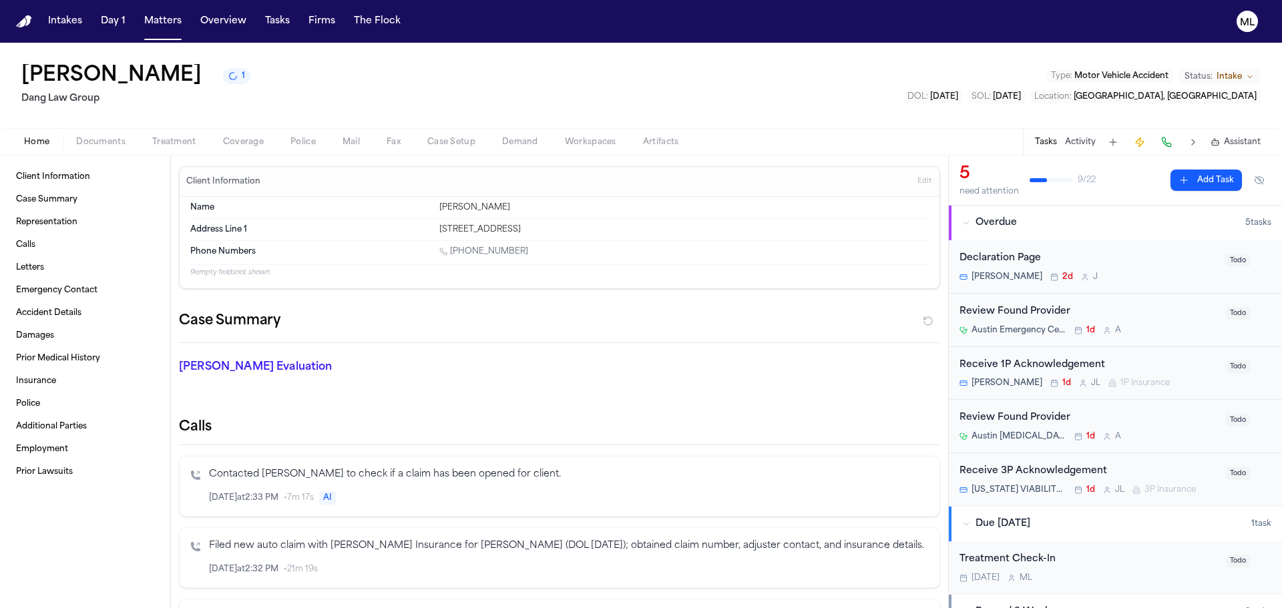
click at [1108, 566] on div "Treatment Check-In" at bounding box center [1089, 559] width 258 height 15
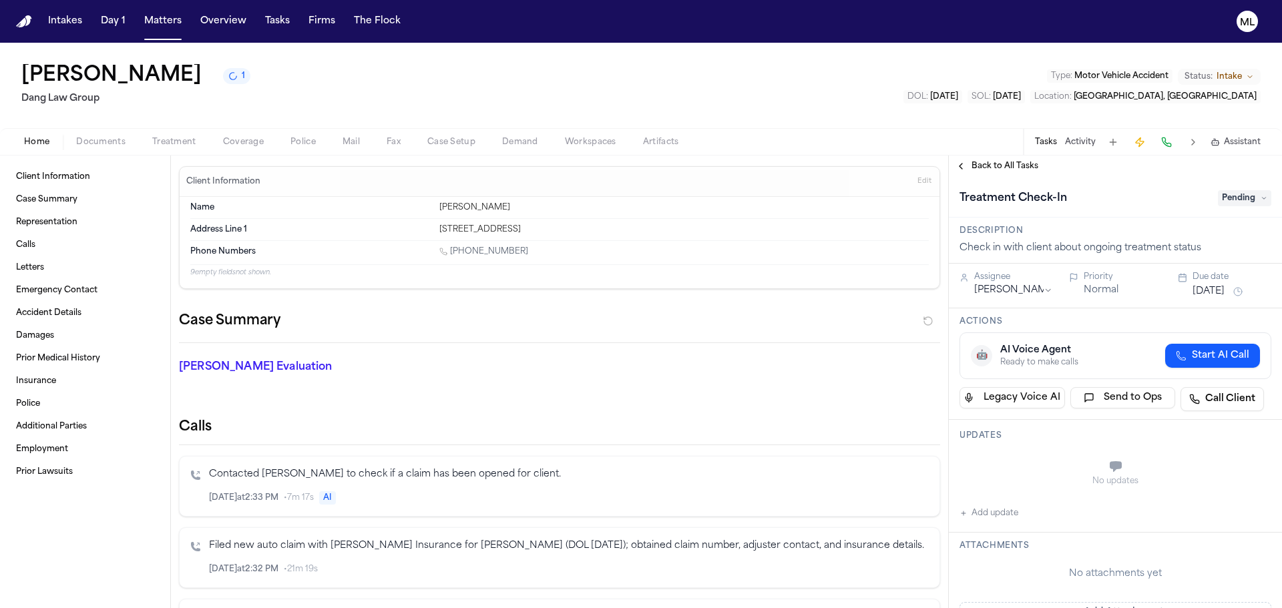
scroll to position [200, 0]
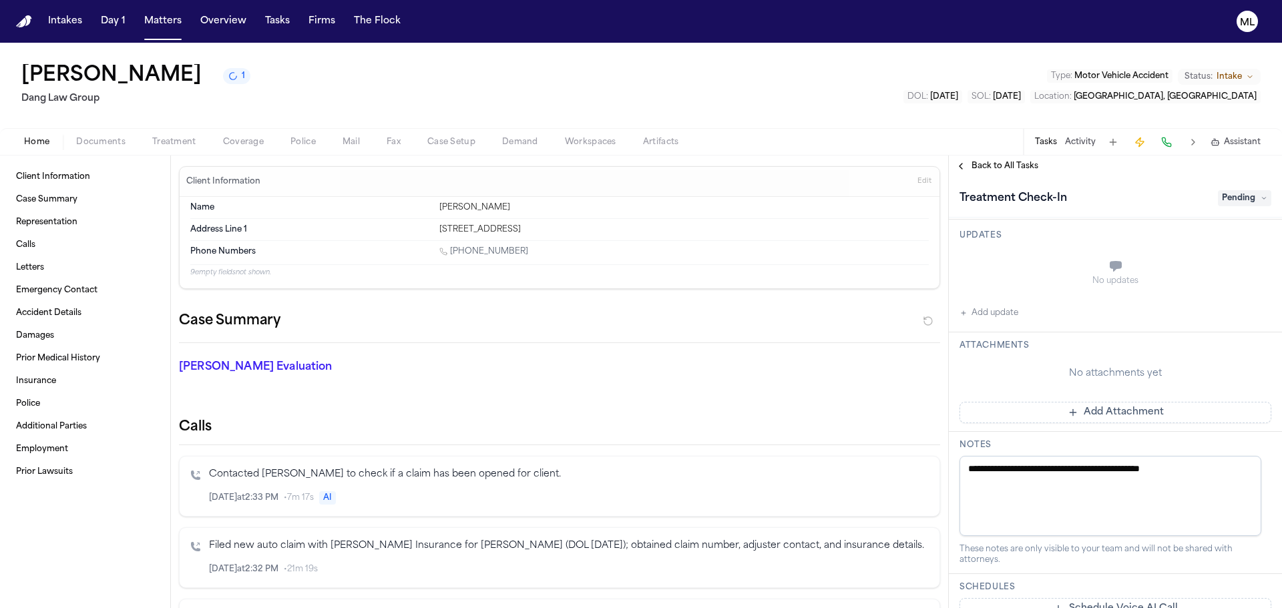
click at [997, 161] on span "Back to All Tasks" at bounding box center [1005, 166] width 67 height 11
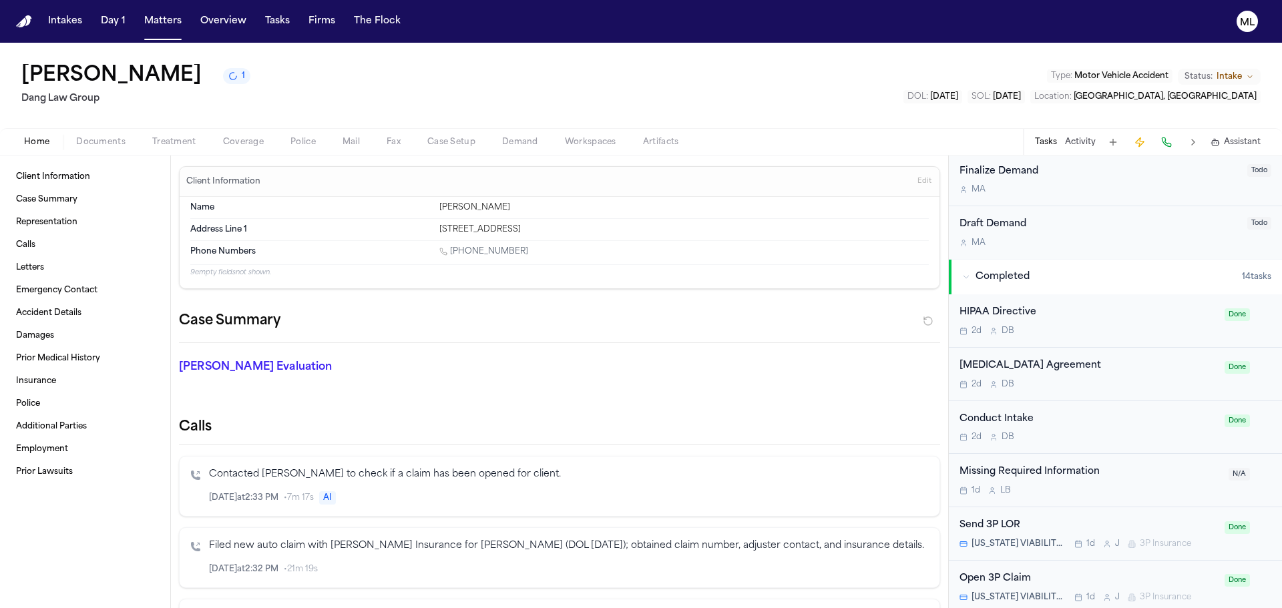
scroll to position [534, 0]
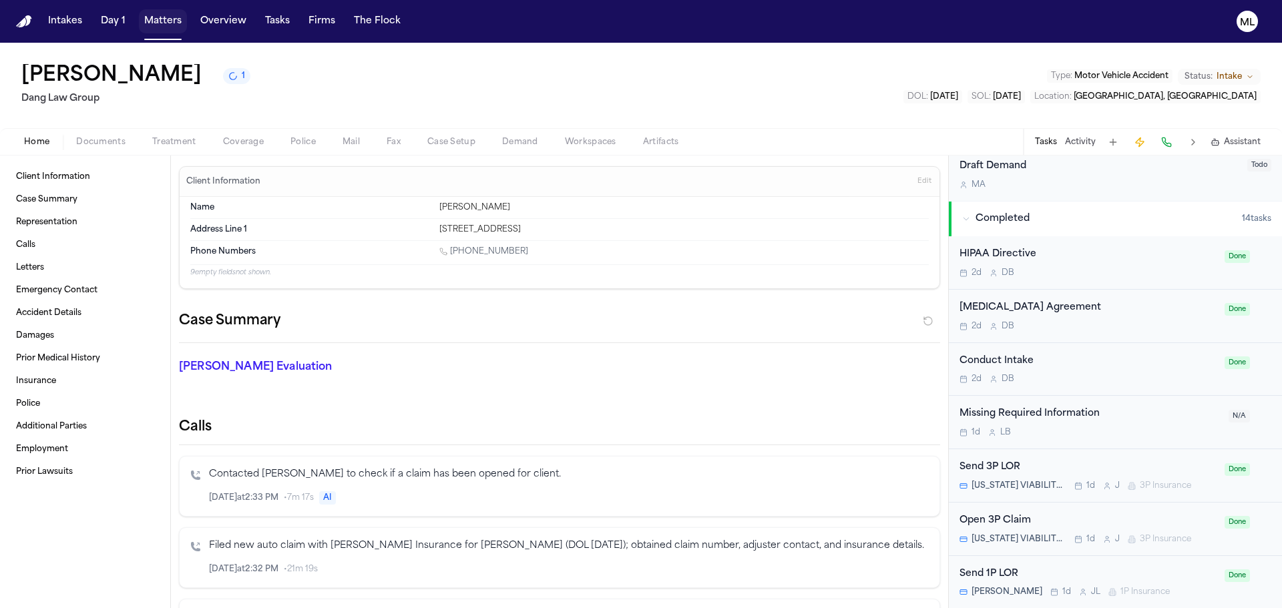
click at [154, 17] on button "Matters" at bounding box center [163, 21] width 48 height 24
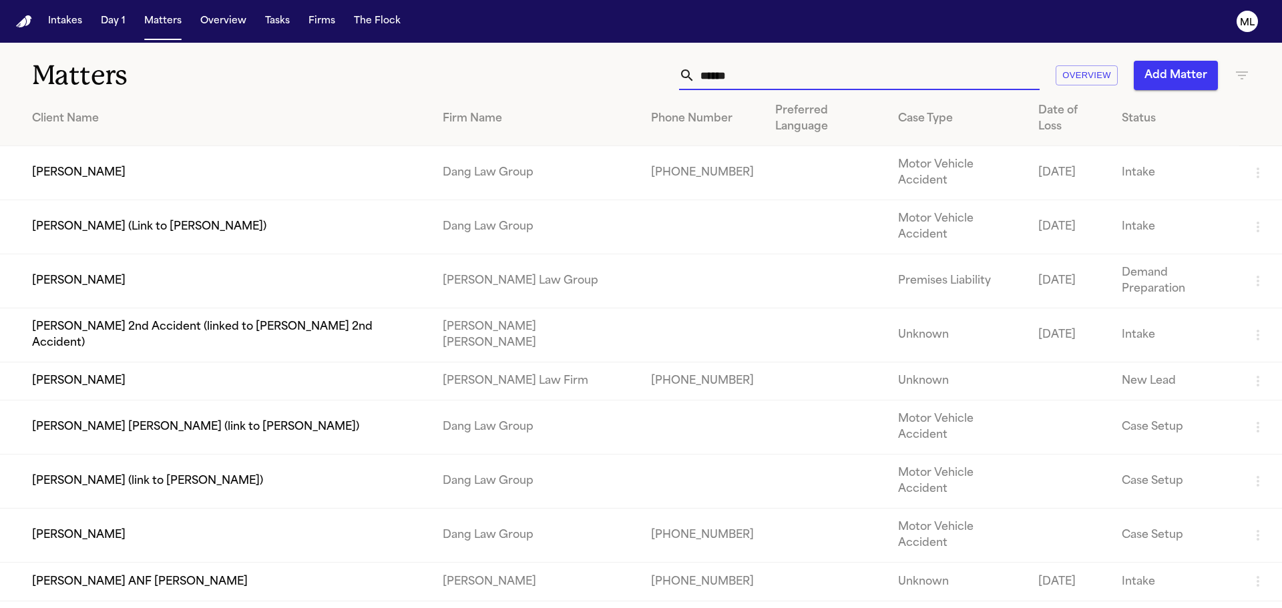
drag, startPoint x: 804, startPoint y: 67, endPoint x: 629, endPoint y: 81, distance: 174.8
click at [629, 81] on div "****** Overview Add Matter" at bounding box center [819, 75] width 864 height 29
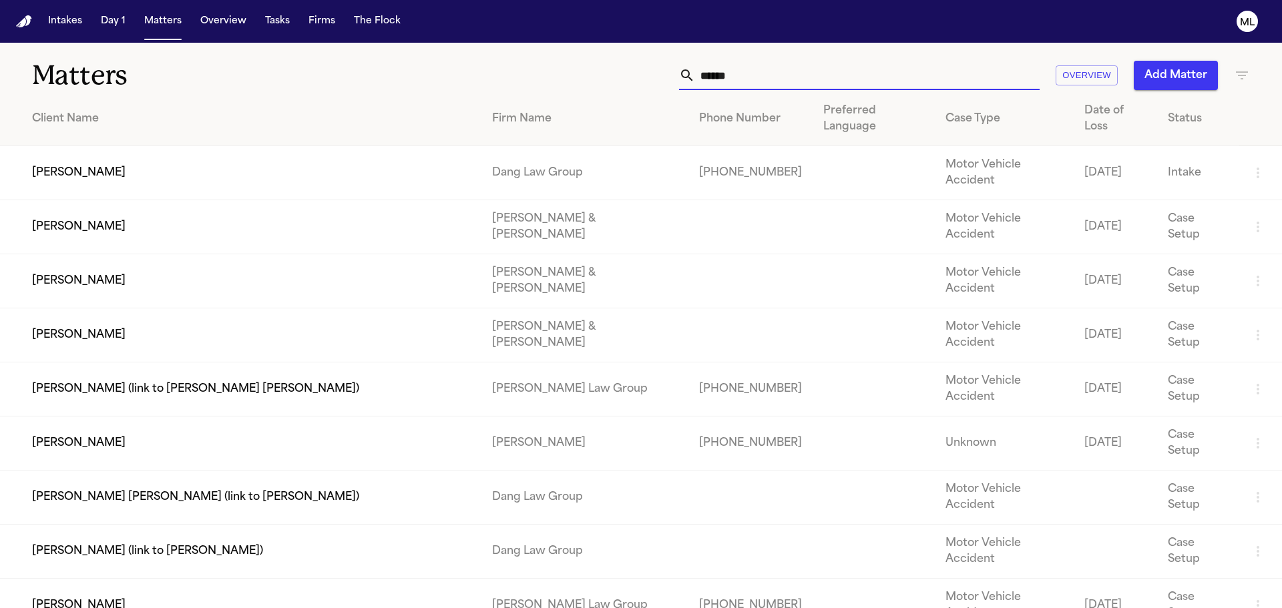
type input "*****"
click at [325, 155] on td "[PERSON_NAME]" at bounding box center [241, 173] width 482 height 54
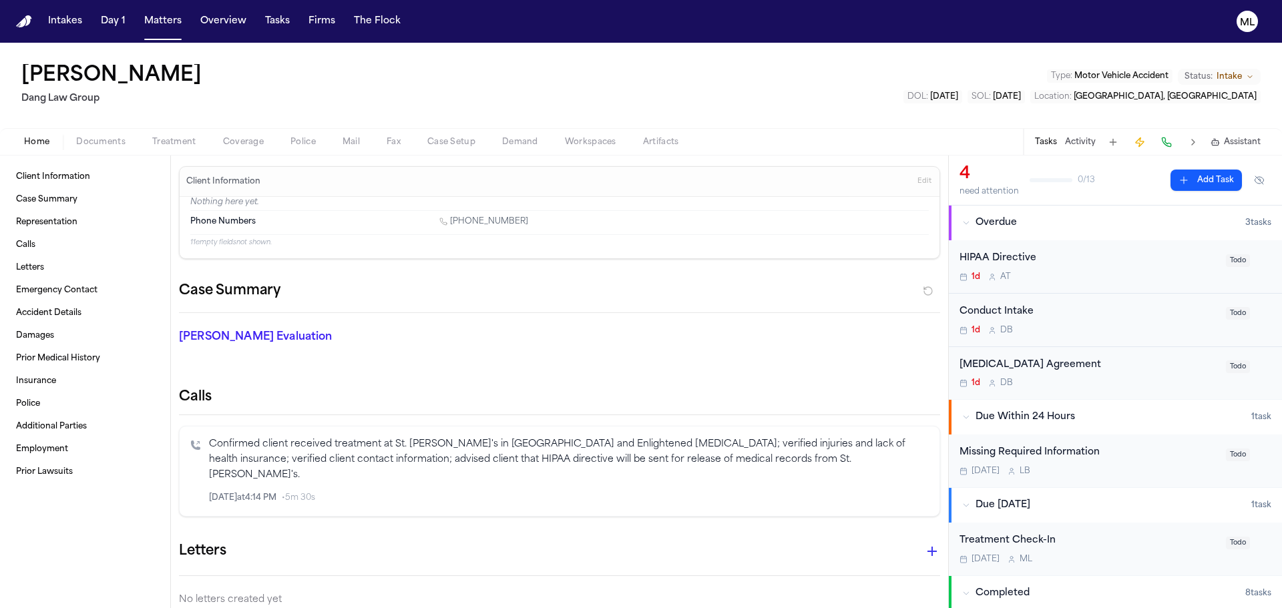
click at [1113, 317] on div "Conduct Intake" at bounding box center [1089, 312] width 258 height 15
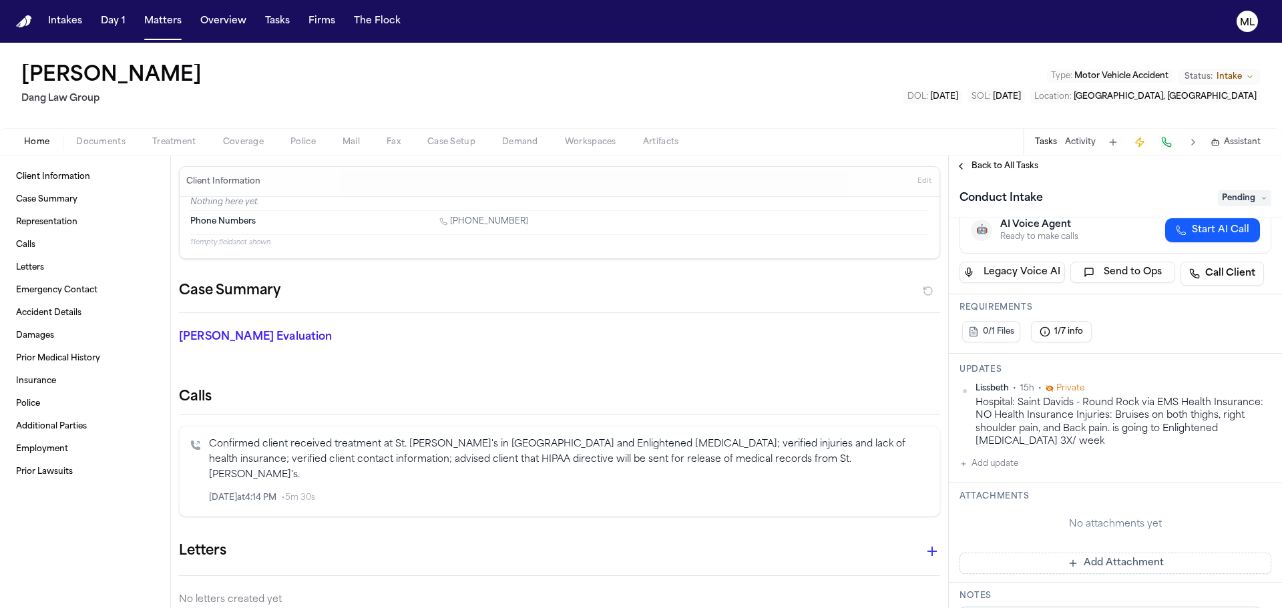
scroll to position [134, 0]
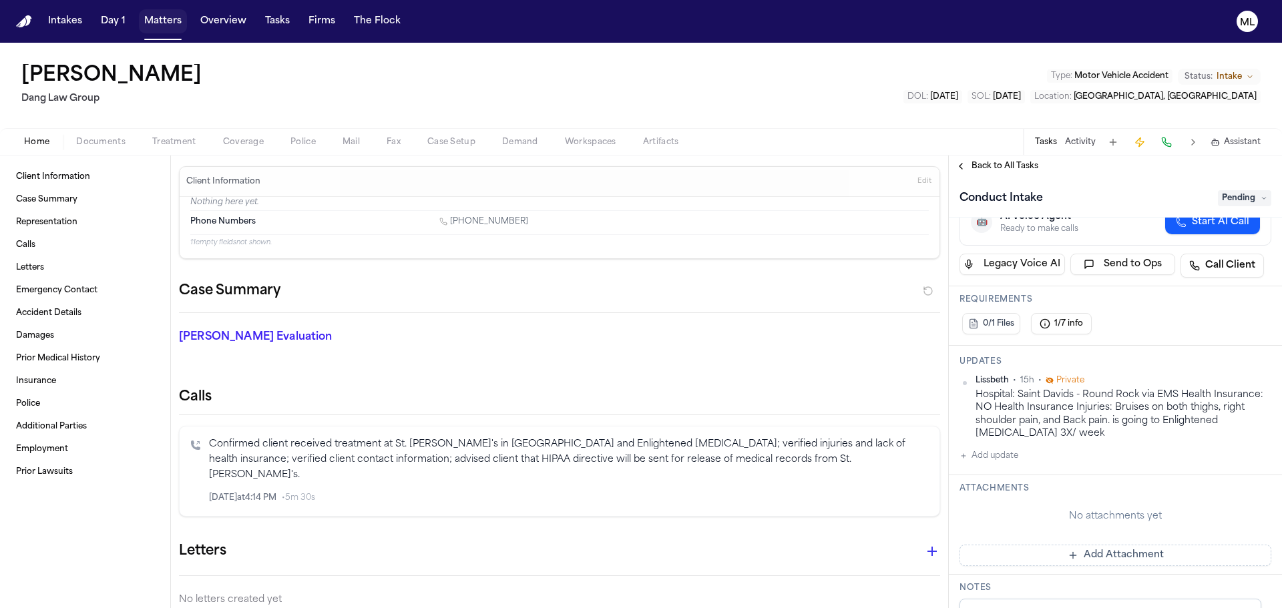
click at [172, 26] on button "Matters" at bounding box center [163, 21] width 48 height 24
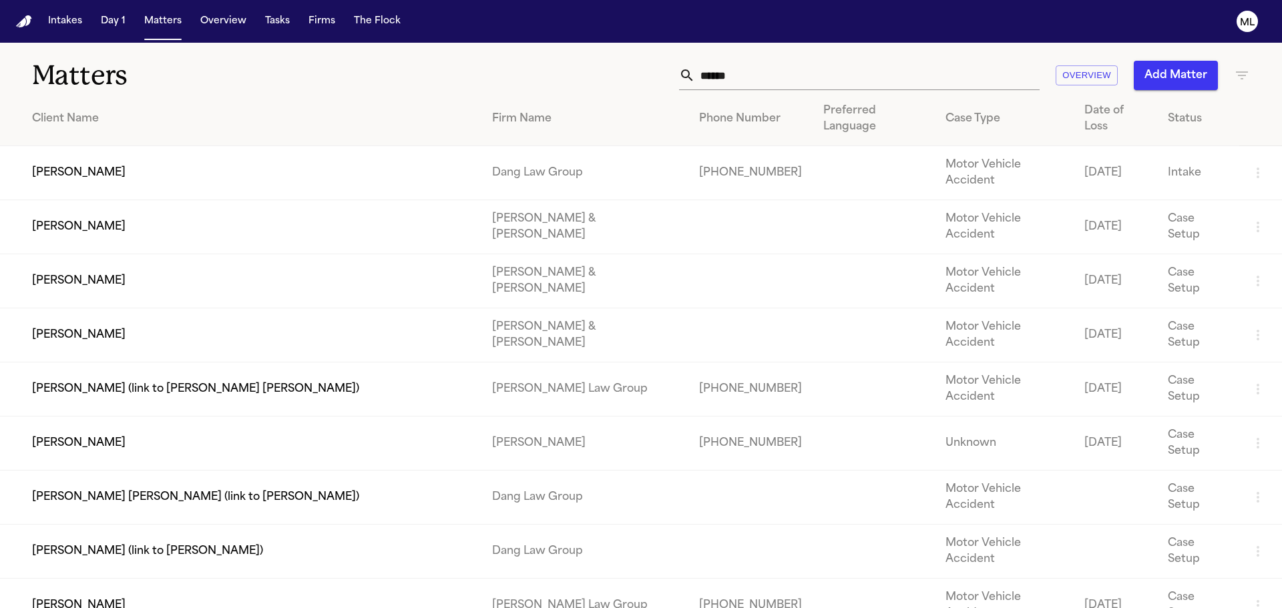
drag, startPoint x: 812, startPoint y: 58, endPoint x: 710, endPoint y: 77, distance: 103.2
click at [689, 71] on div "Matters ***** Overview Add Matter" at bounding box center [641, 67] width 1282 height 49
drag, startPoint x: 737, startPoint y: 75, endPoint x: 668, endPoint y: 74, distance: 69.5
click at [668, 74] on div "***** Overview Add Matter" at bounding box center [819, 75] width 864 height 29
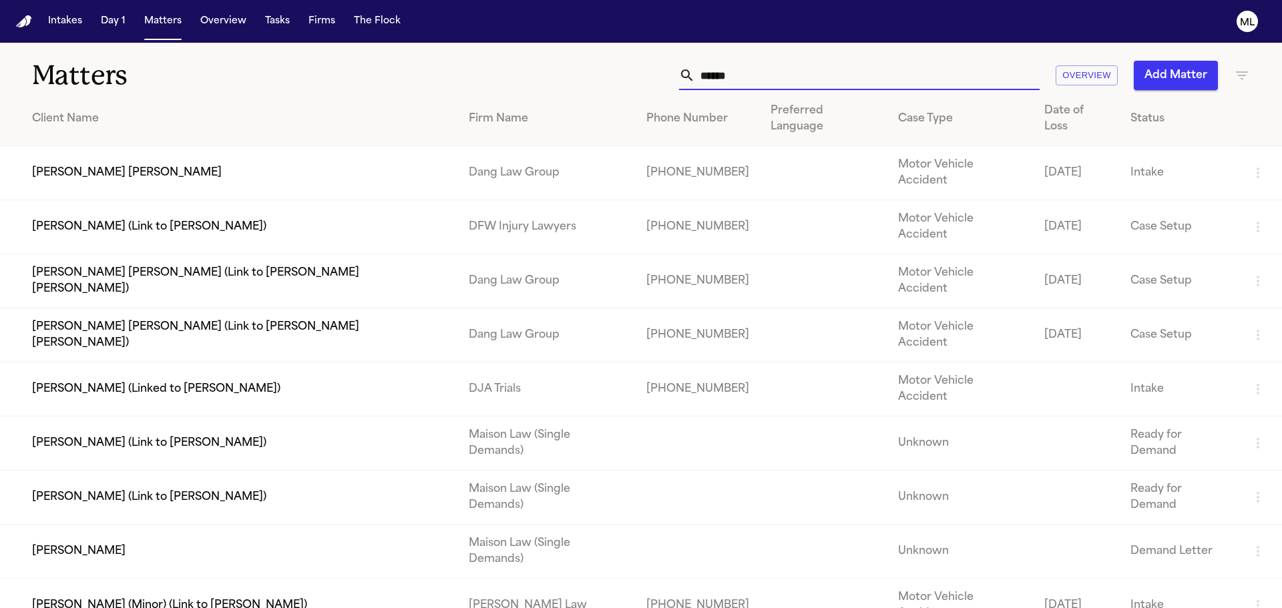
type input "*****"
click at [290, 152] on td "[PERSON_NAME] [PERSON_NAME]" at bounding box center [229, 173] width 458 height 54
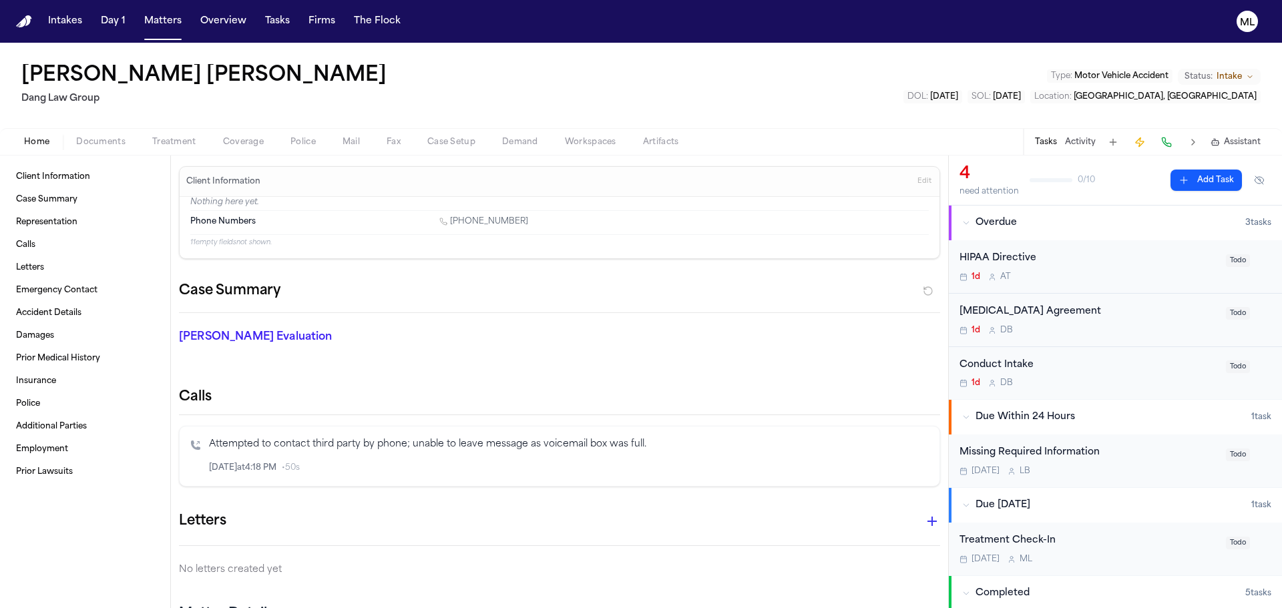
click at [1067, 364] on div "Conduct Intake" at bounding box center [1089, 365] width 258 height 15
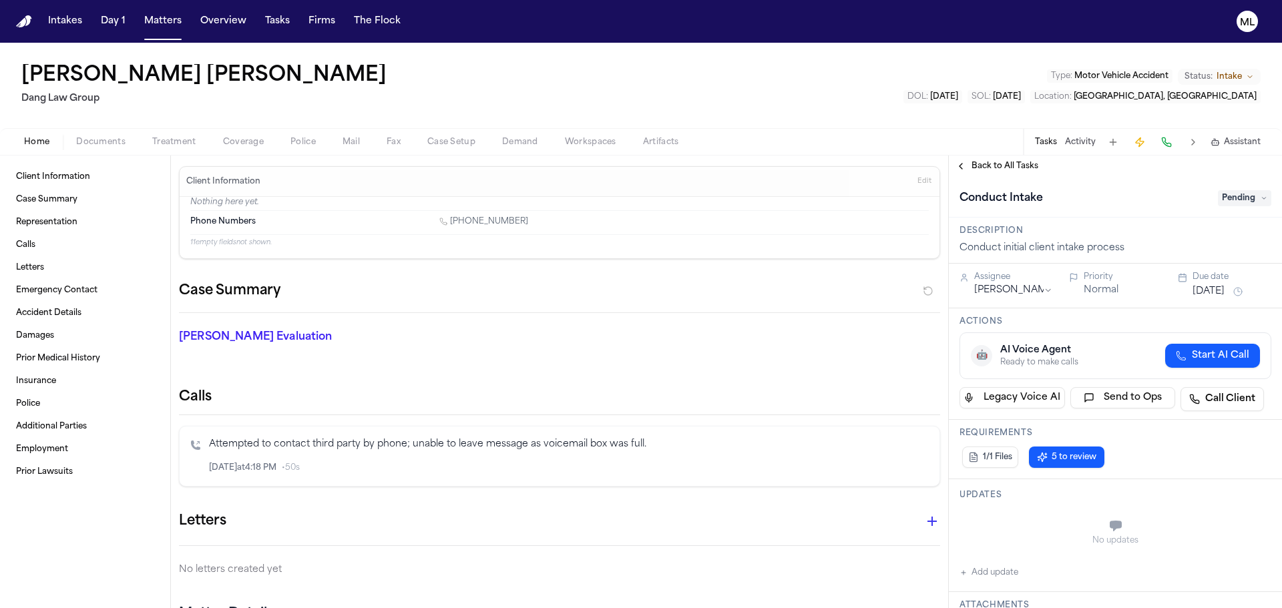
click at [983, 164] on span "Back to All Tasks" at bounding box center [1005, 166] width 67 height 11
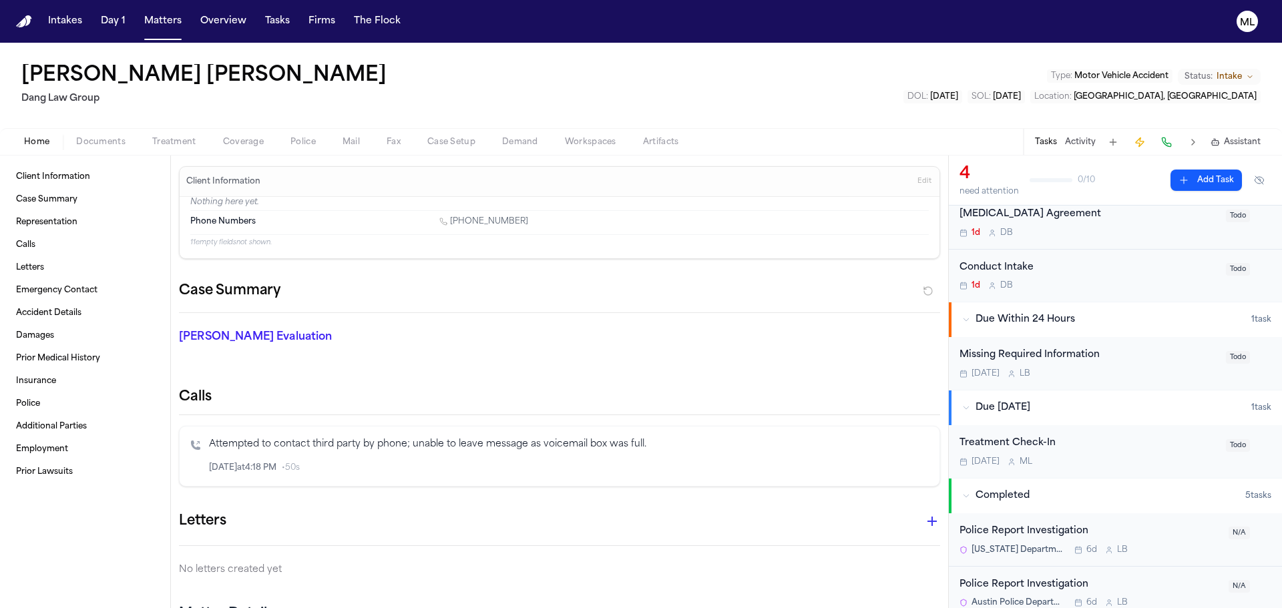
scroll to position [267, 0]
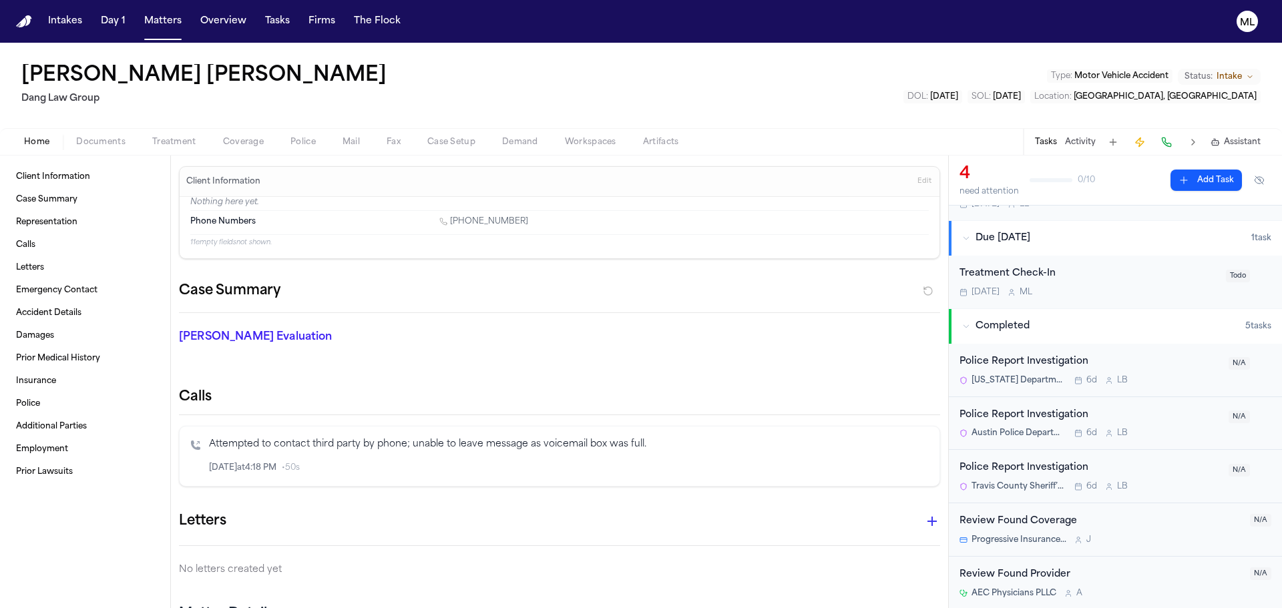
click at [1122, 269] on div "Treatment Check-In" at bounding box center [1089, 273] width 258 height 15
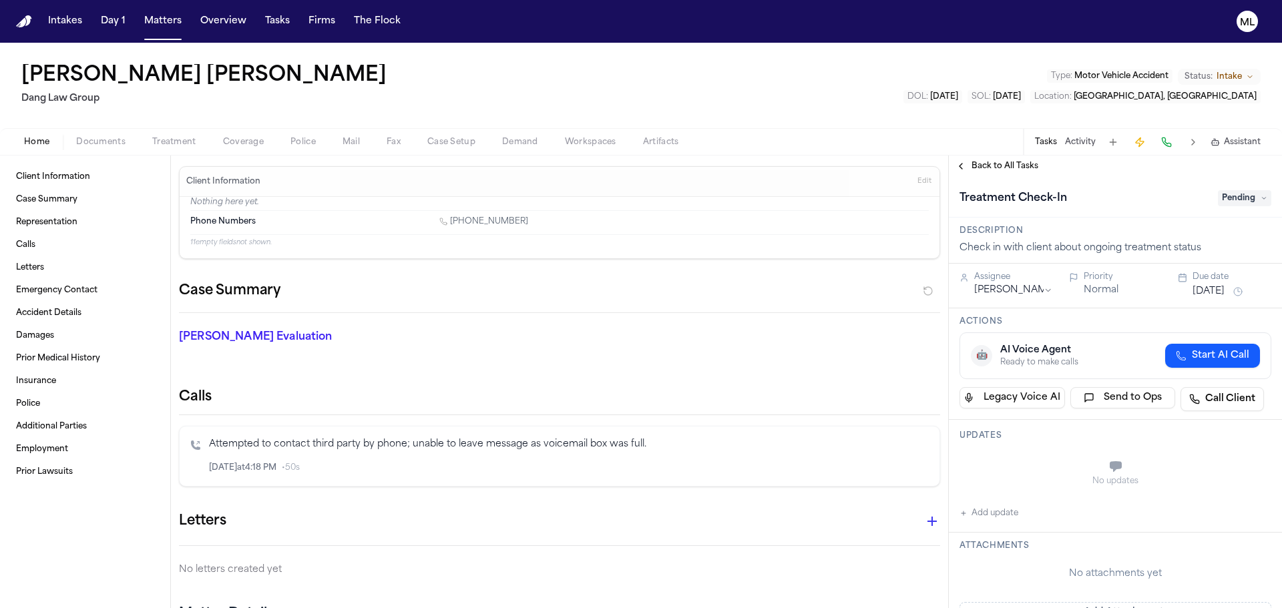
click at [1008, 173] on div "Back to All Tasks" at bounding box center [1115, 166] width 333 height 21
